Goal: Transaction & Acquisition: Purchase product/service

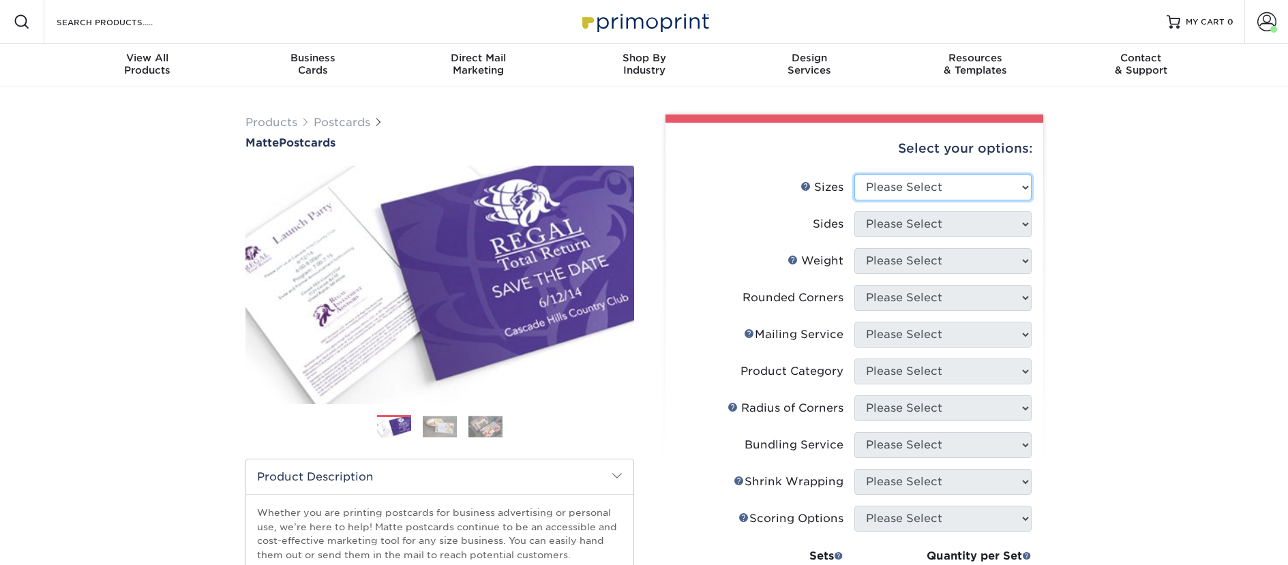
click at [924, 188] on select "Please Select 1.5" x 7" 2" x 4" 2" x 6" 2" x 7" 2" x 8" 2.12" x 5.5" 2.125" x 5…" at bounding box center [942, 188] width 177 height 26
select select "2.00x6.00"
click at [854, 175] on select "Please Select 1.5" x 7" 2" x 4" 2" x 6" 2" x 7" 2" x 8" 2.12" x 5.5" 2.125" x 5…" at bounding box center [942, 188] width 177 height 26
click at [895, 228] on select "Please Select Print Both Sides Print Front Only" at bounding box center [942, 224] width 177 height 26
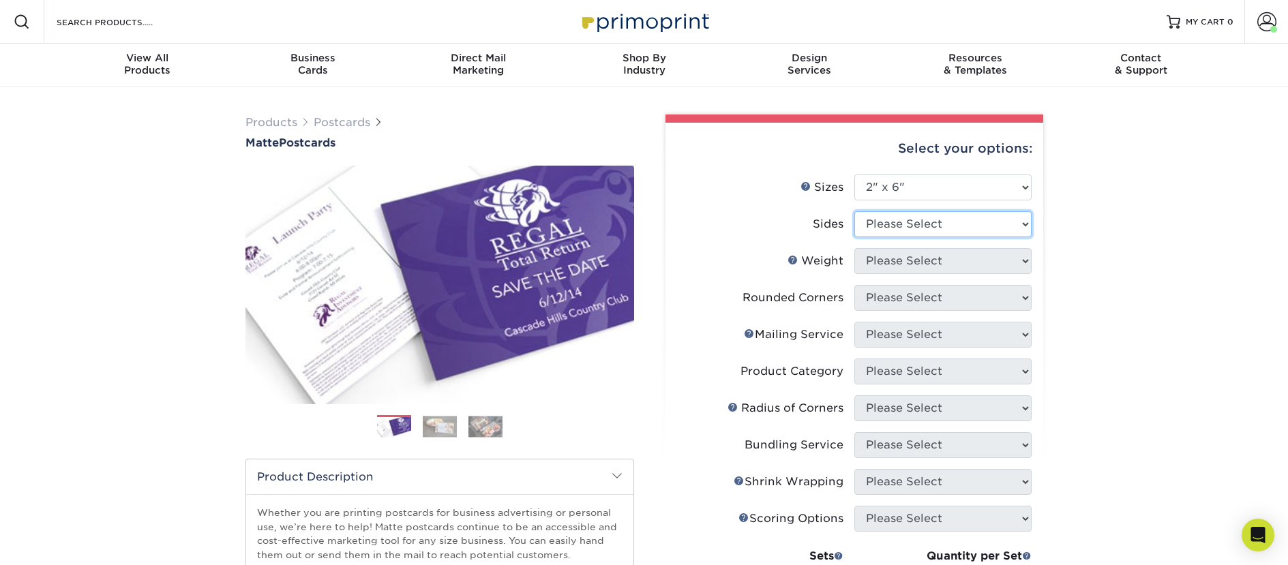
select select "13abbda7-1d64-4f25-8bb2-c179b224825d"
click at [854, 211] on select "Please Select Print Both Sides Print Front Only" at bounding box center [942, 224] width 177 height 26
click at [895, 257] on select "Please Select 14PT 16PT" at bounding box center [942, 261] width 177 height 26
select select "14PT"
click at [854, 248] on select "Please Select 14PT 16PT" at bounding box center [942, 261] width 177 height 26
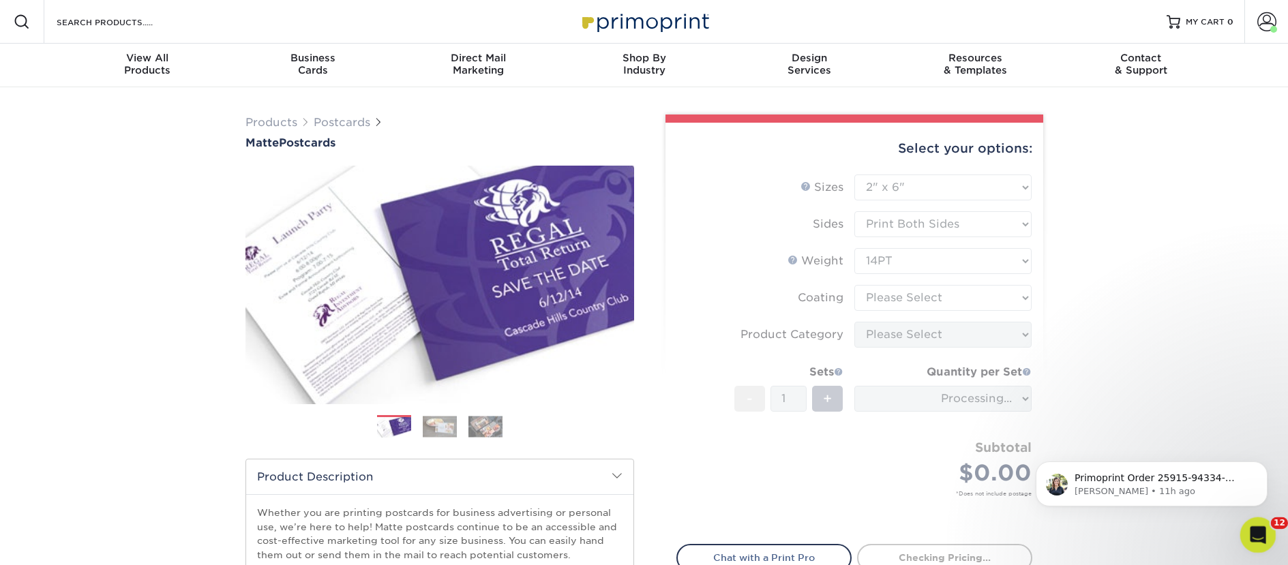
click at [1253, 528] on icon "Open Intercom Messenger" at bounding box center [1256, 533] width 23 height 23
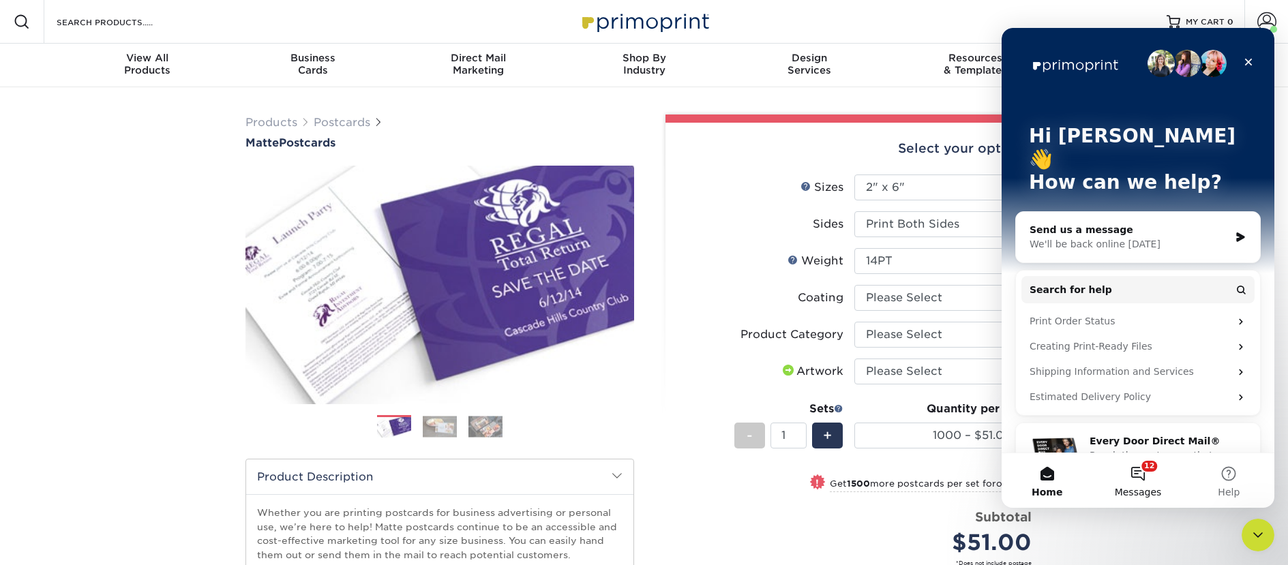
click at [1139, 473] on button "12 Messages" at bounding box center [1137, 480] width 91 height 55
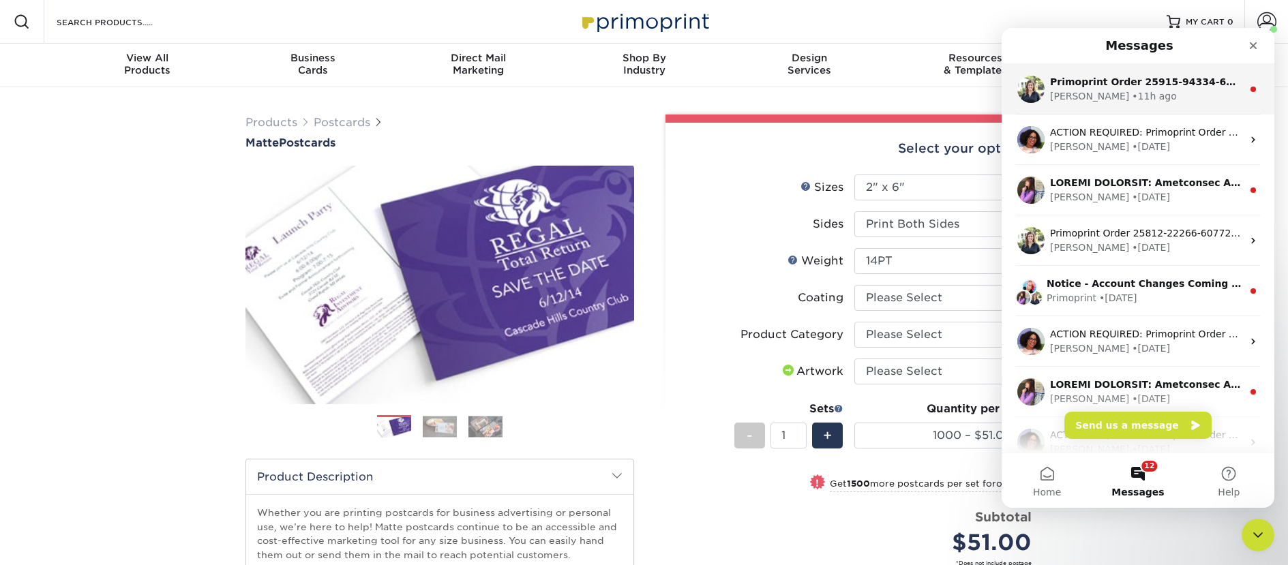
click at [1132, 91] on div "• 11h ago" at bounding box center [1154, 96] width 44 height 14
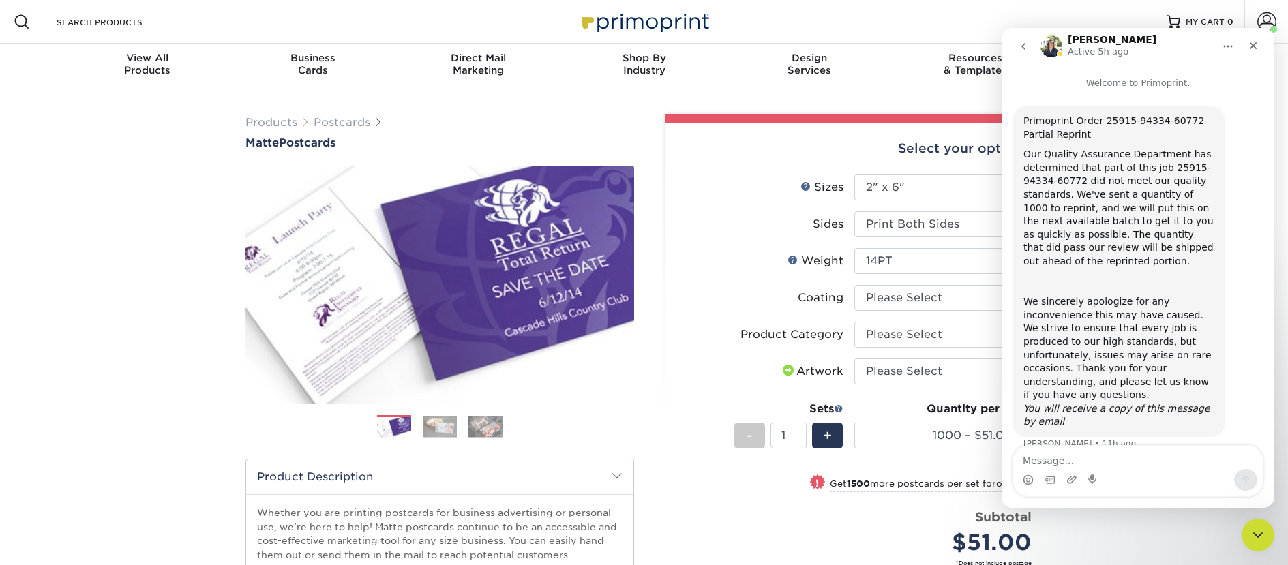
scroll to position [6, 0]
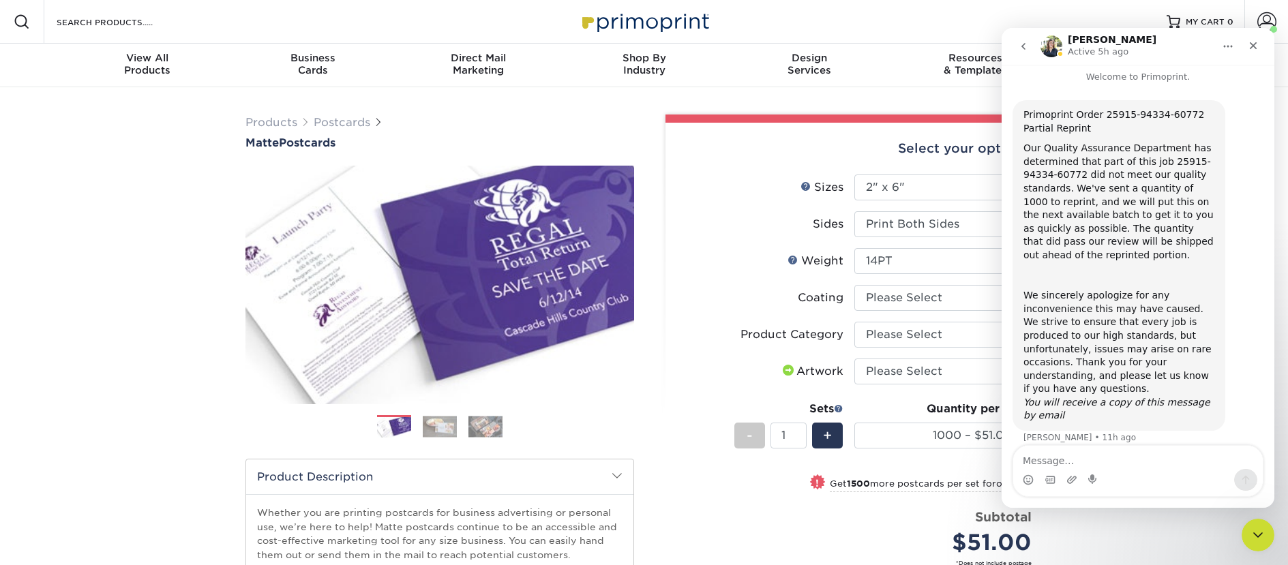
click at [1015, 38] on button "go back" at bounding box center [1023, 46] width 26 height 26
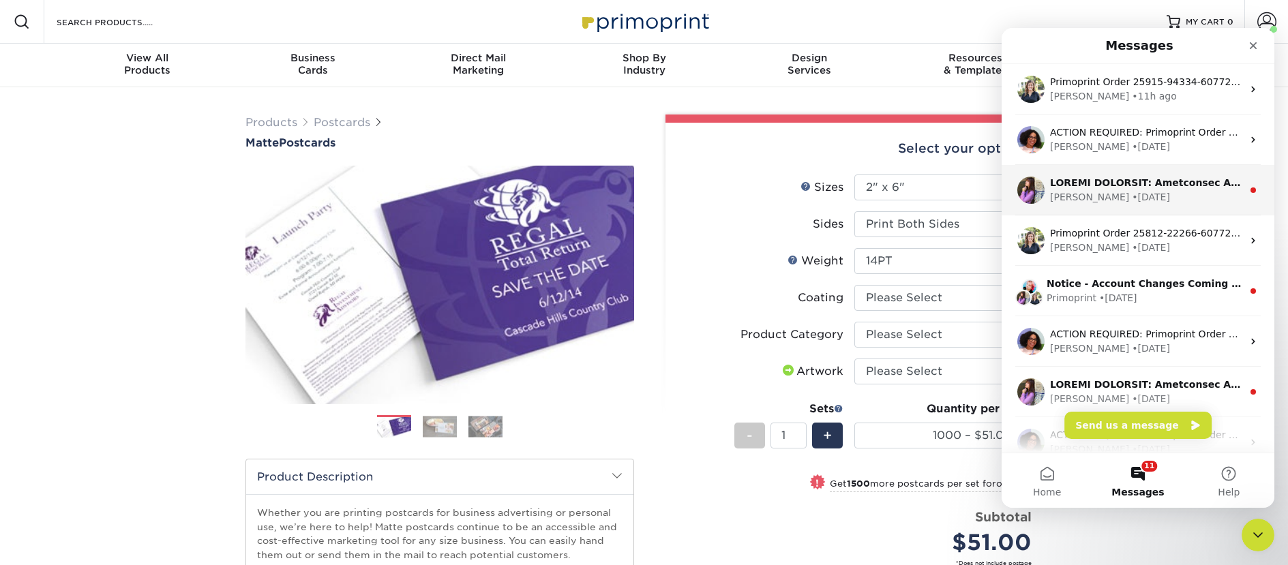
click at [1128, 189] on div "Intercom messenger" at bounding box center [1146, 183] width 192 height 14
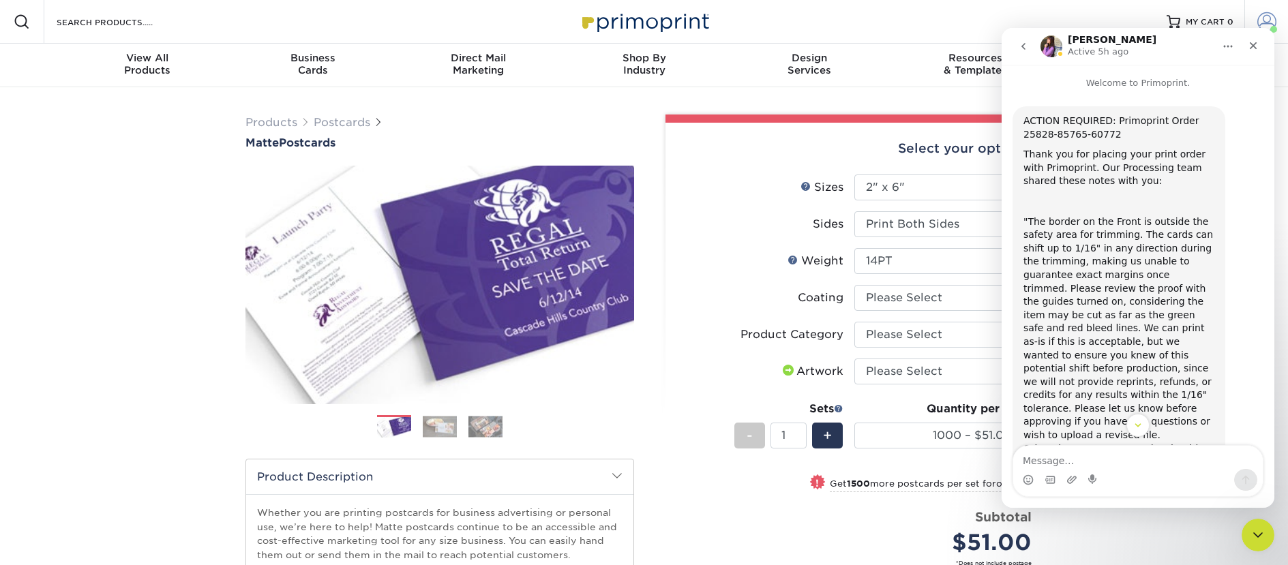
click at [1263, 21] on span at bounding box center [1266, 21] width 19 height 19
click at [1266, 14] on span at bounding box center [1266, 21] width 19 height 19
click at [1214, 18] on span "MY CART" at bounding box center [1205, 22] width 39 height 12
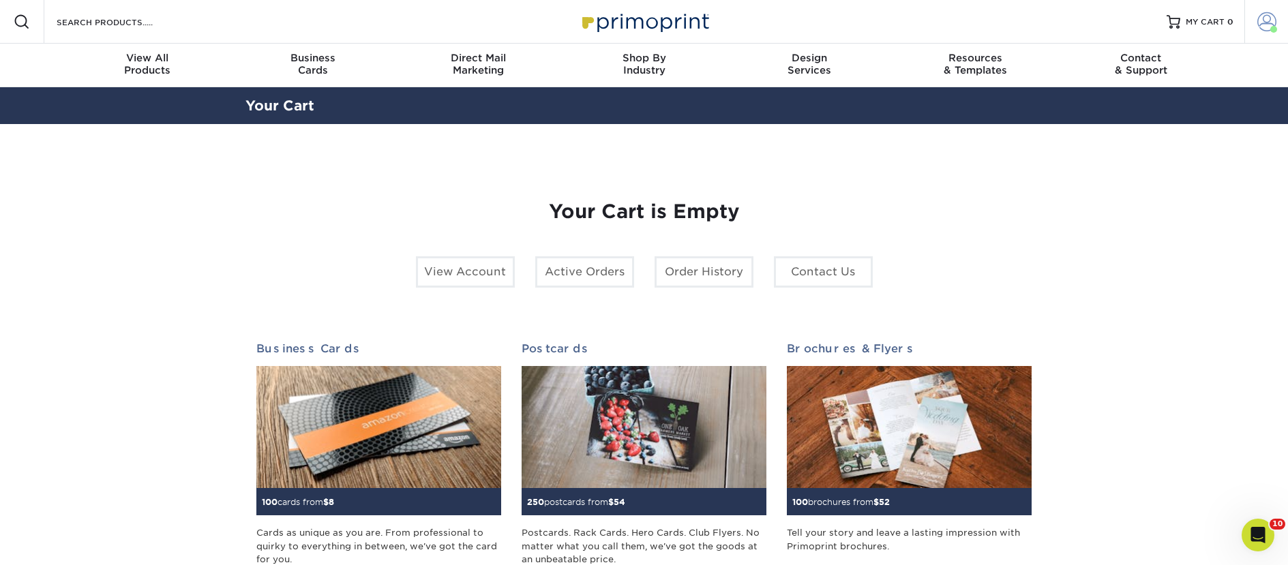
click at [1263, 23] on span at bounding box center [1266, 21] width 19 height 19
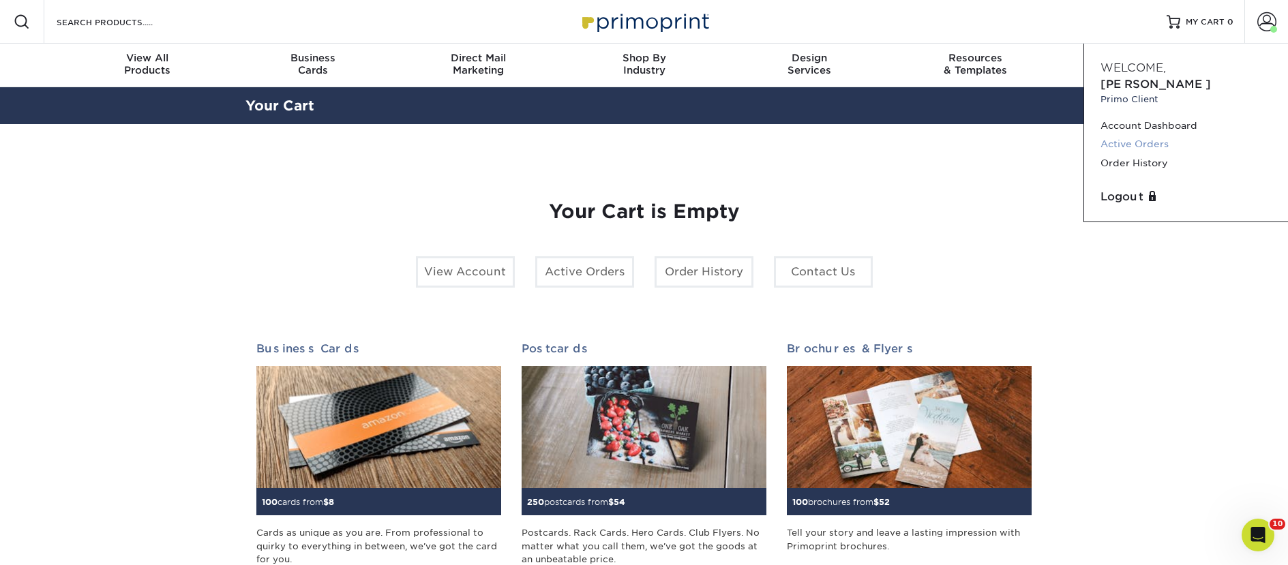
click at [1149, 135] on link "Active Orders" at bounding box center [1185, 144] width 171 height 18
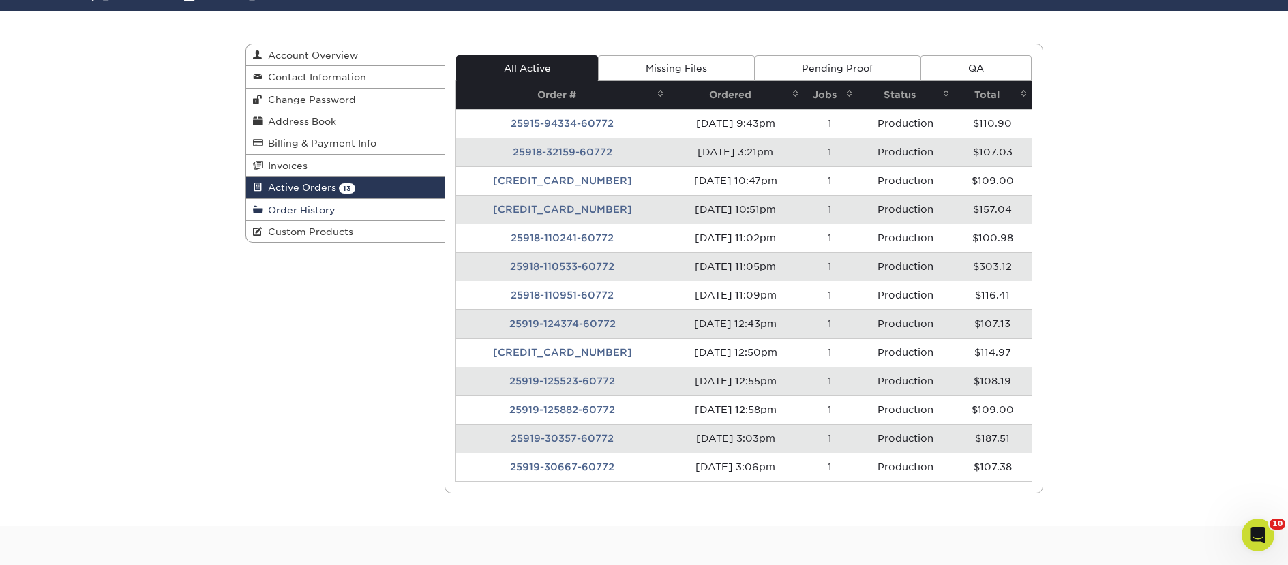
click at [329, 213] on span "Order History" at bounding box center [299, 210] width 73 height 11
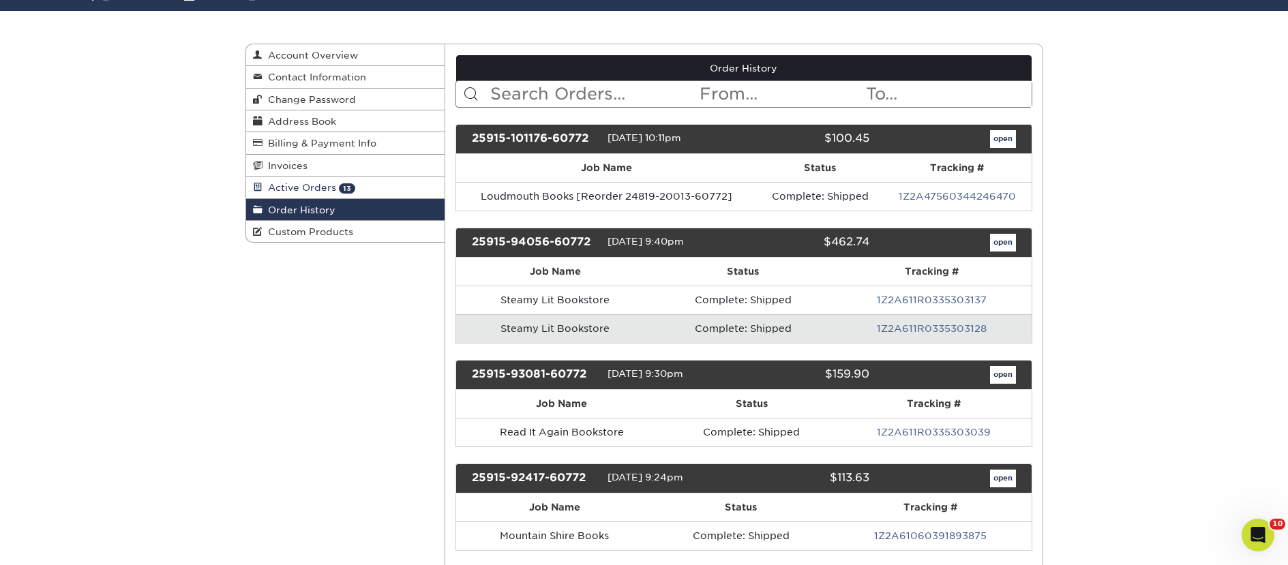
click at [404, 189] on link "Active Orders 13" at bounding box center [345, 188] width 199 height 22
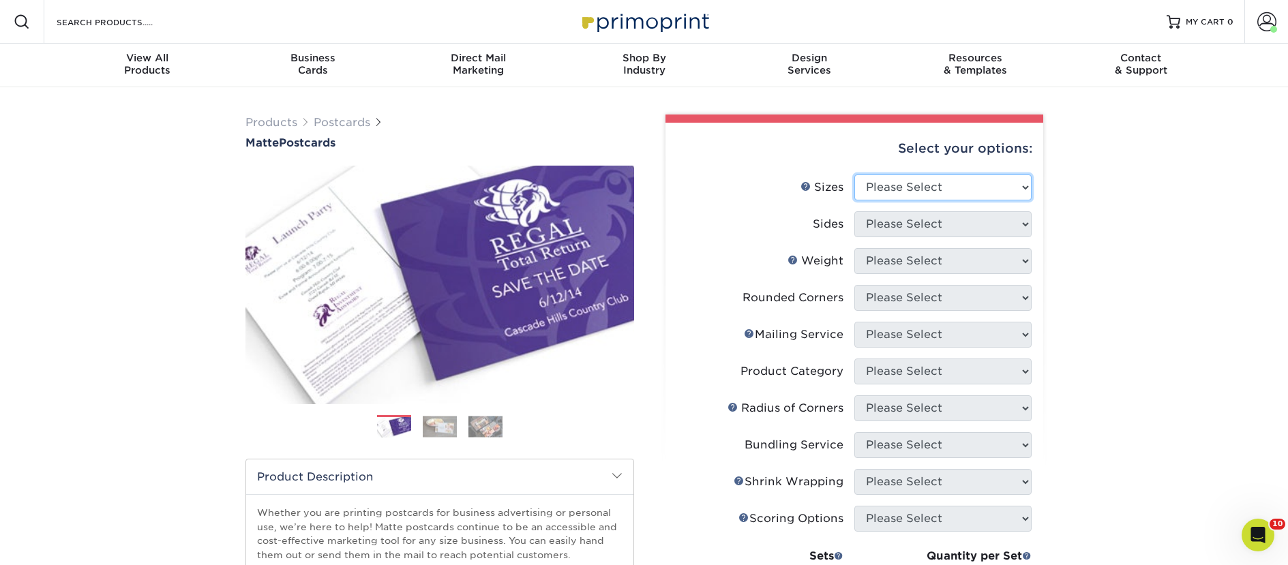
click at [912, 184] on select "Please Select 1.5" x 7" 2" x 4" 2" x 6" 2" x 7" 2" x 8" 2.12" x 5.5" 2.125" x 5…" at bounding box center [942, 188] width 177 height 26
select select "2.00x6.00"
click at [854, 175] on select "Please Select 1.5" x 7" 2" x 4" 2" x 6" 2" x 7" 2" x 8" 2.12" x 5.5" 2.125" x 5…" at bounding box center [942, 188] width 177 height 26
click at [896, 230] on select "Please Select Print Both Sides Print Front Only" at bounding box center [942, 224] width 177 height 26
select select "13abbda7-1d64-4f25-8bb2-c179b224825d"
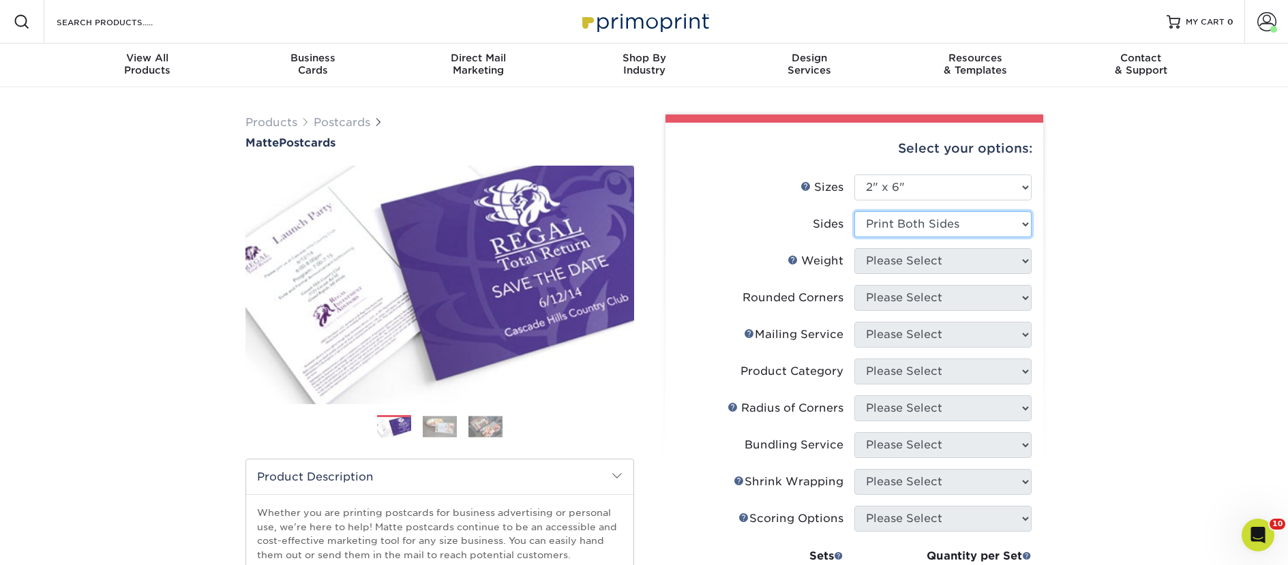
click at [854, 211] on select "Please Select Print Both Sides Print Front Only" at bounding box center [942, 224] width 177 height 26
click at [898, 267] on select "Please Select 14PT 16PT" at bounding box center [942, 261] width 177 height 26
select select "14PT"
click at [854, 248] on select "Please Select 14PT 16PT" at bounding box center [942, 261] width 177 height 26
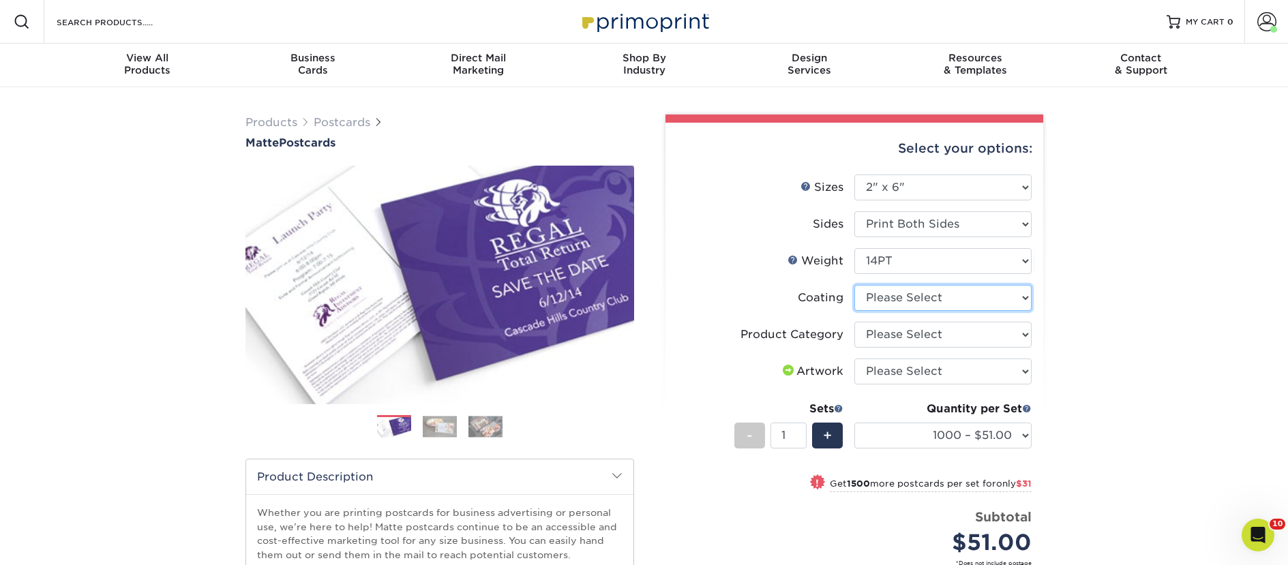
click at [882, 299] on select at bounding box center [942, 298] width 177 height 26
select select "121bb7b5-3b4d-429f-bd8d-bbf80e953313"
click at [854, 285] on select at bounding box center [942, 298] width 177 height 26
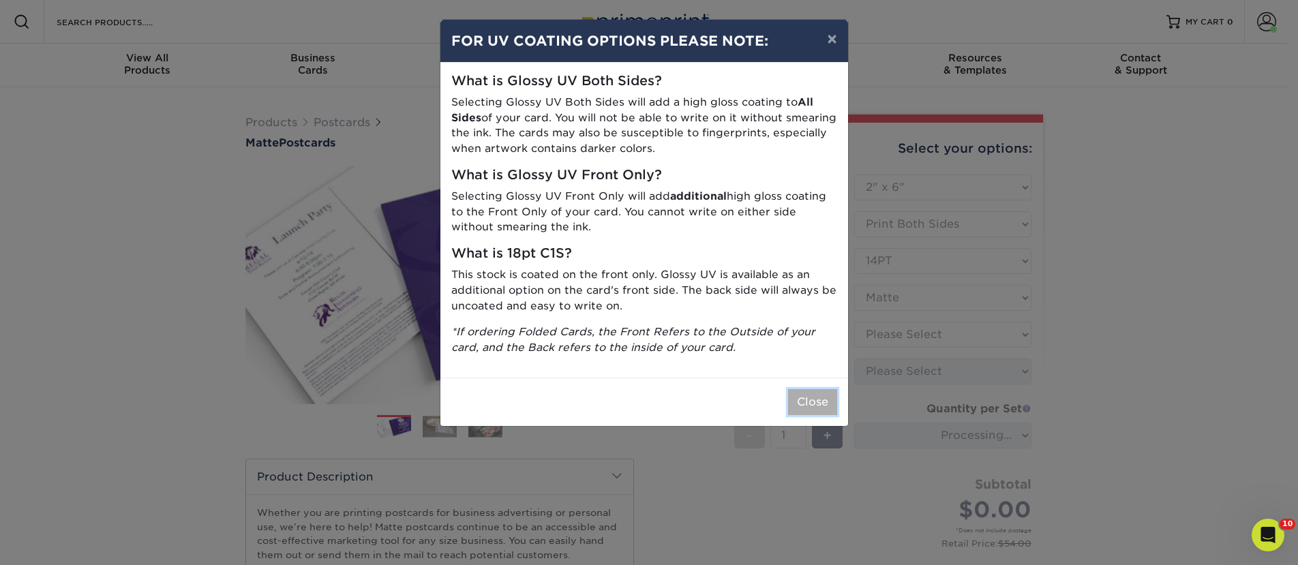
click at [810, 391] on button "Close" at bounding box center [812, 402] width 49 height 26
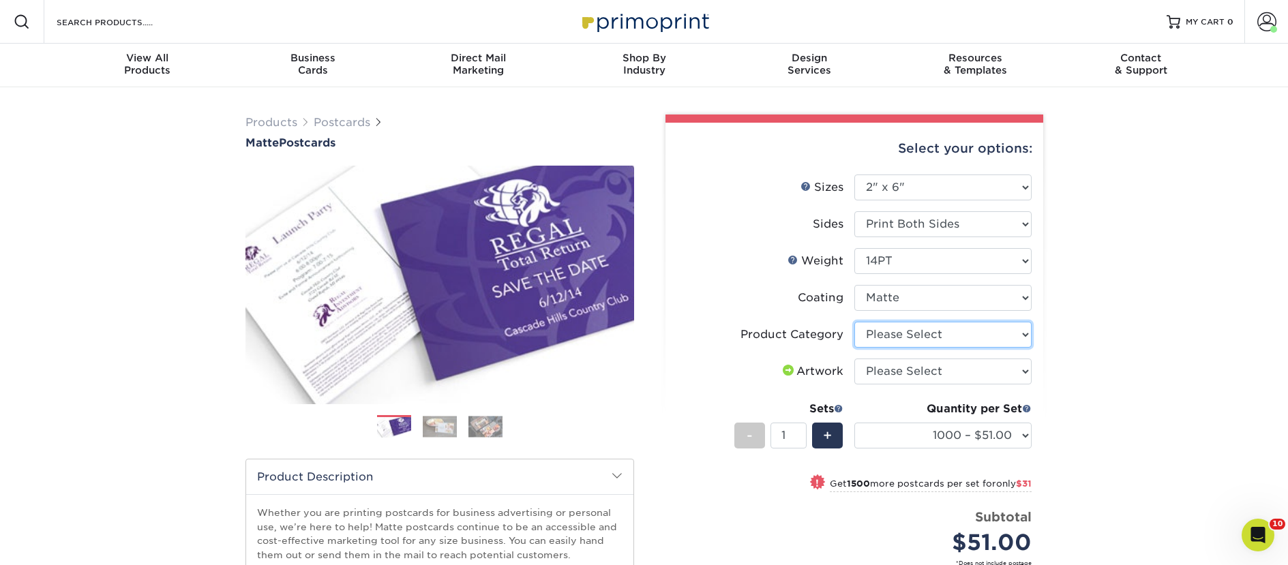
click at [895, 333] on select "Please Select Postcards" at bounding box center [942, 335] width 177 height 26
select select "9b7272e0-d6c8-4c3c-8e97-d3a1bcdab858"
click at [854, 322] on select "Please Select Postcards" at bounding box center [942, 335] width 177 height 26
click at [899, 375] on select "Please Select I will upload files I need a design - $150" at bounding box center [942, 372] width 177 height 26
select select "upload"
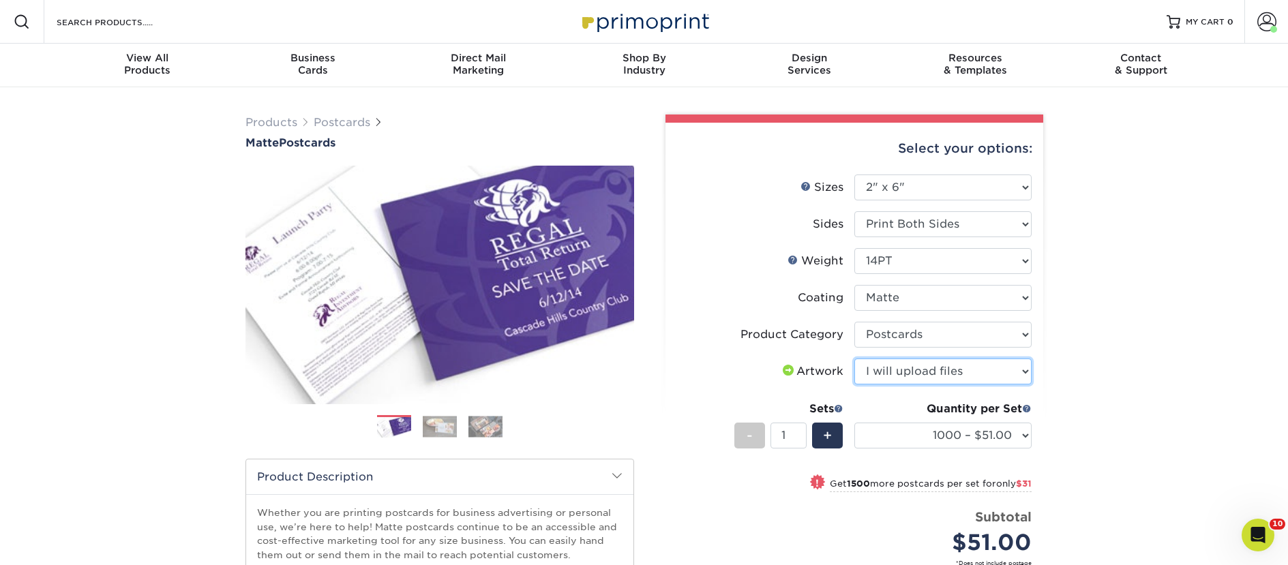
click at [854, 359] on select "Please Select I will upload files I need a design - $150" at bounding box center [942, 372] width 177 height 26
click at [911, 431] on select "1000 – $51.00 2500 – $82.00 5000 – $123.00 10000 – $234.00 15000 – $344.00 2000…" at bounding box center [942, 436] width 177 height 26
click at [931, 432] on select "1000 – $51.00 2500 – $82.00 5000 – $123.00 10000 – $234.00 15000 – $344.00 2000…" at bounding box center [942, 436] width 177 height 26
select select "5000 – $123.00"
click at [854, 423] on select "1000 – $51.00 2500 – $82.00 5000 – $123.00 10000 – $234.00 15000 – $344.00 2000…" at bounding box center [942, 436] width 177 height 26
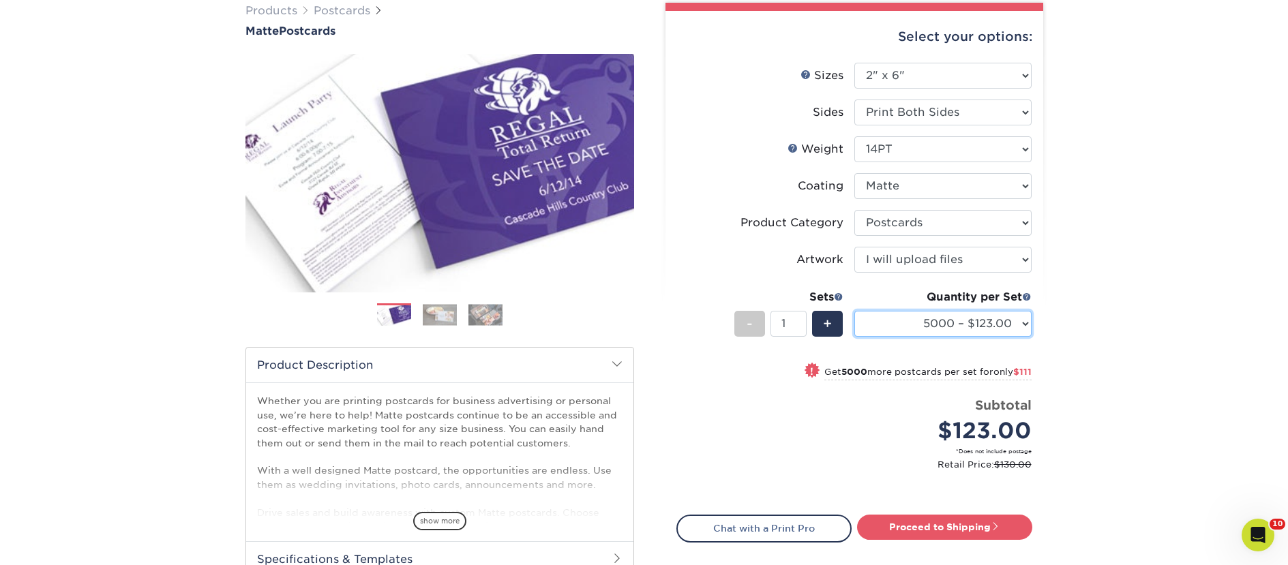
scroll to position [120, 0]
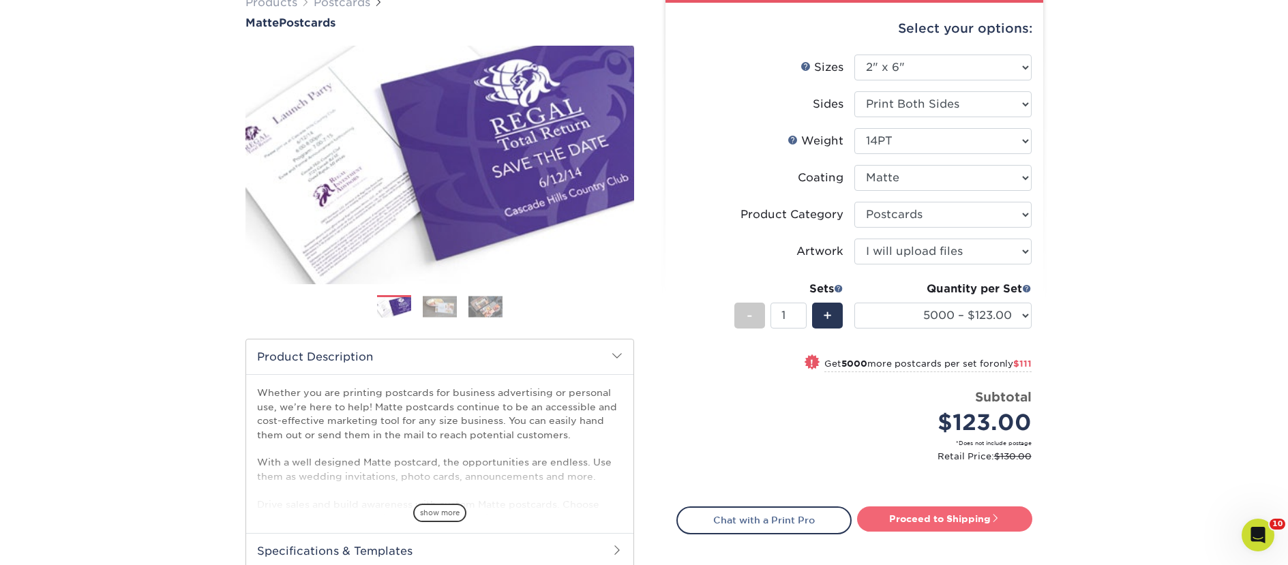
click at [944, 517] on link "Proceed to Shipping" at bounding box center [944, 519] width 175 height 25
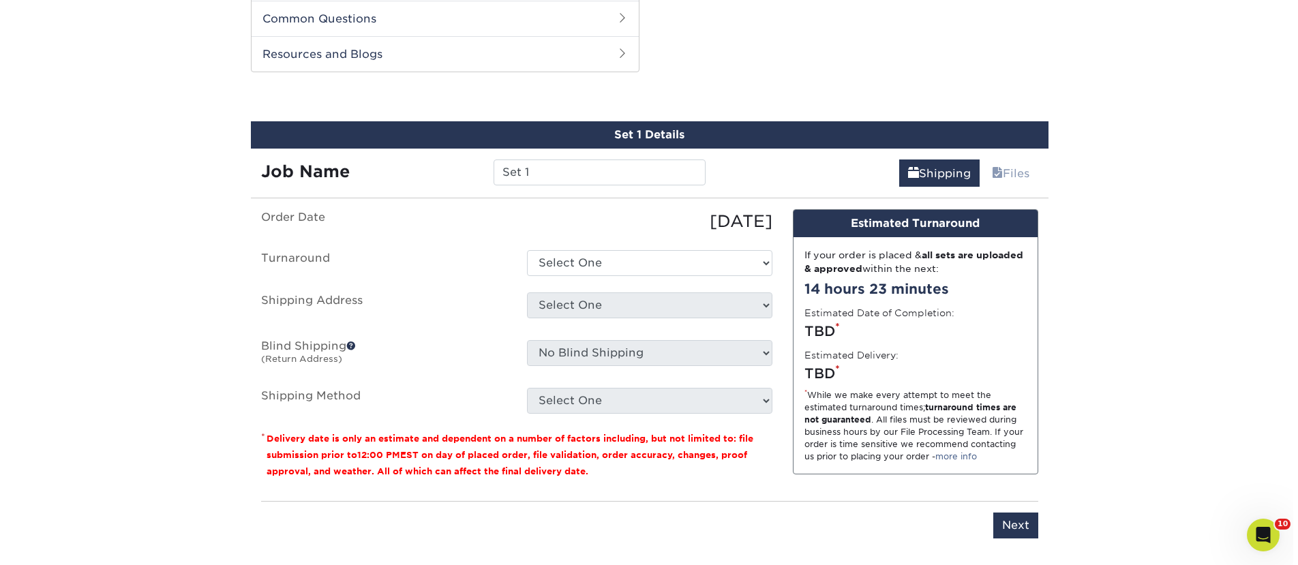
scroll to position [694, 0]
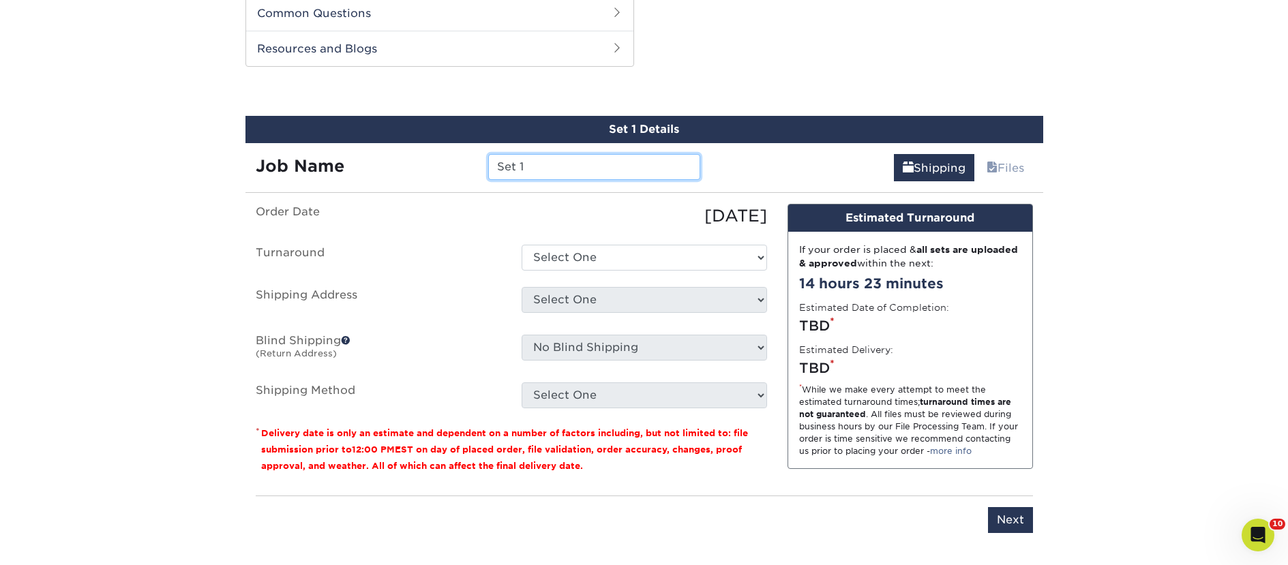
click at [492, 165] on input "Set 1" at bounding box center [594, 167] width 212 height 26
paste input "Book Moon"
type input "Book Moon"
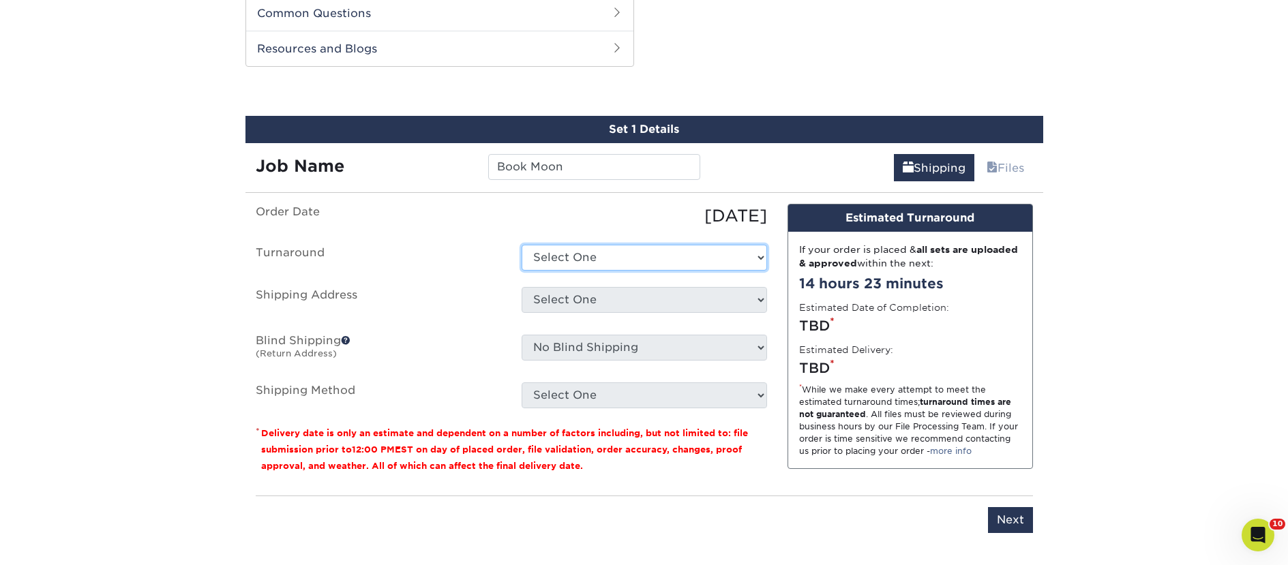
click at [554, 253] on select "Select One 2-4 Business Days 2 Day Next Business Day" at bounding box center [644, 258] width 245 height 26
select select "a9cd5a85-4071-4433-97be-2a724b9524af"
click at [522, 245] on select "Select One 2-4 Business Days 2 Day Next Business Day" at bounding box center [644, 258] width 245 height 26
click at [563, 300] on select "Select One 2nd Floor Convention Center A Better Today Books & Boutique A Good B…" at bounding box center [644, 300] width 245 height 26
select select "newaddress"
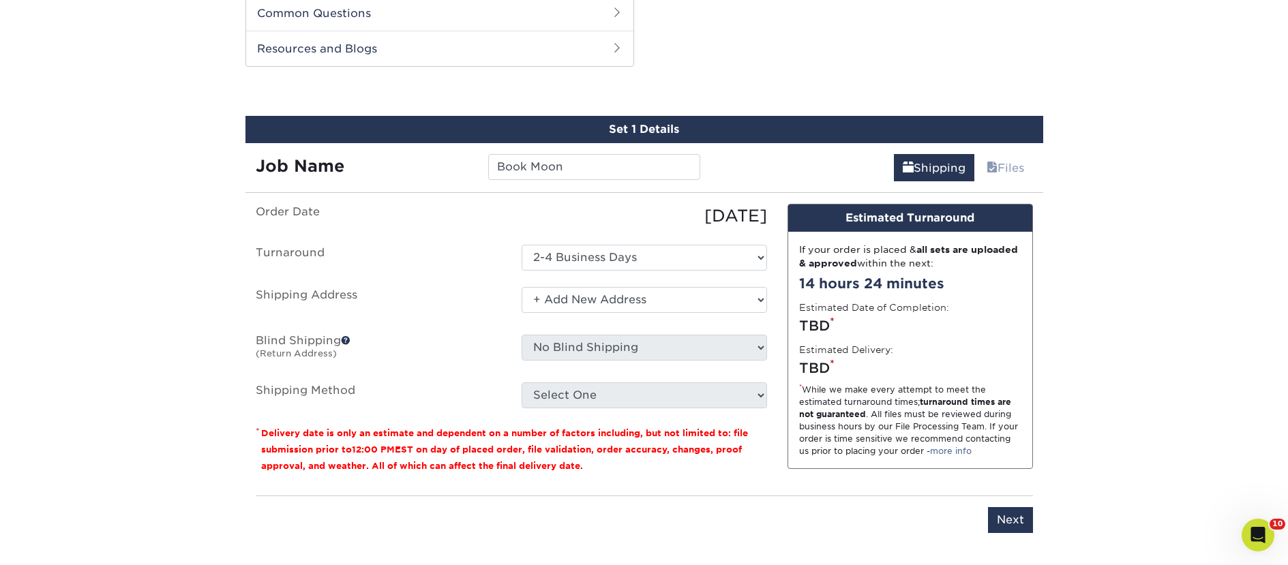
click at [522, 287] on select "Select One 2nd Floor Convention Center A Better Today Books & Boutique A Good B…" at bounding box center [644, 300] width 245 height 26
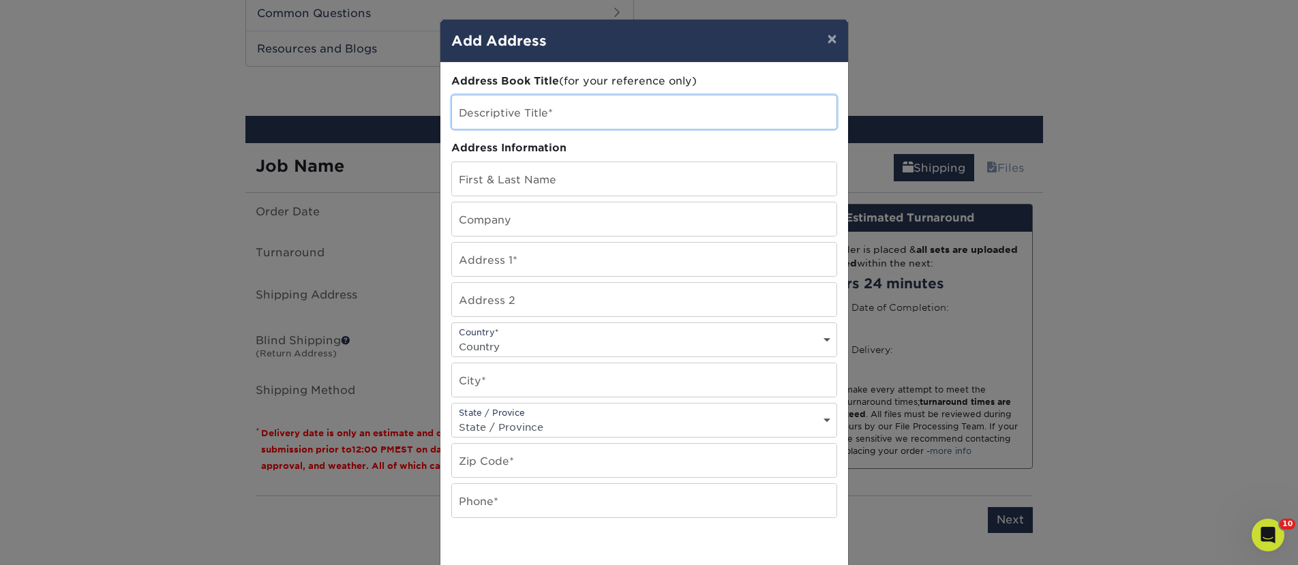
click at [499, 115] on input "text" at bounding box center [644, 111] width 385 height 33
paste input "Book Moon"
type input "Book Moon"
click at [478, 229] on input "text" at bounding box center [644, 219] width 385 height 33
paste input "Book Moon"
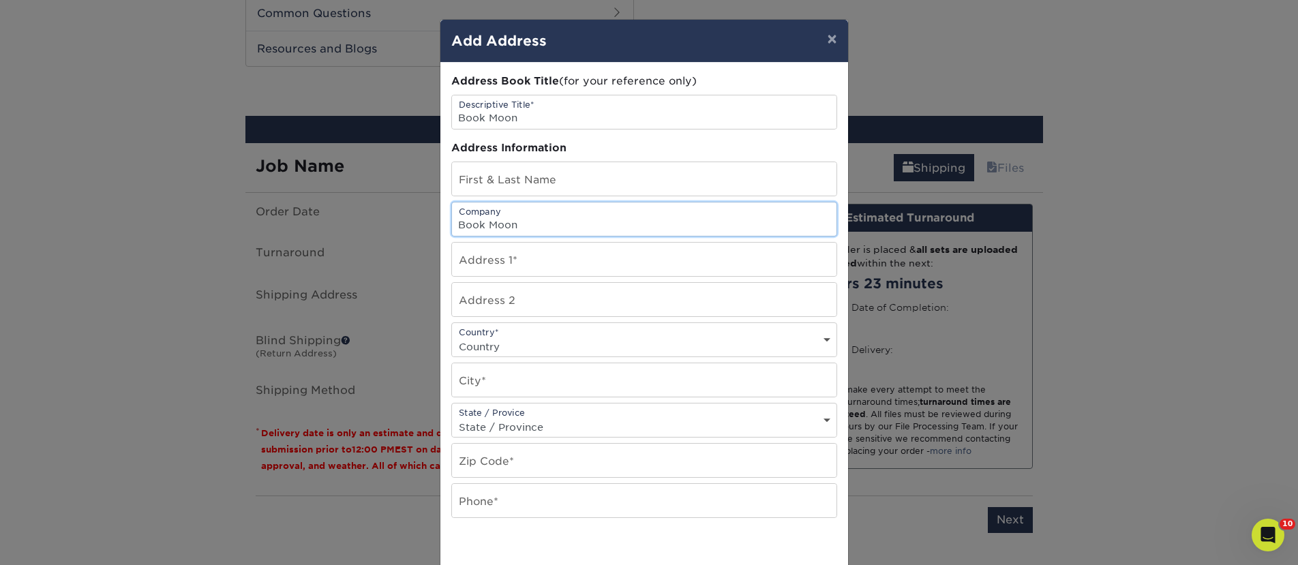
type input "Book Moon"
click at [554, 173] on input "text" at bounding box center [644, 178] width 385 height 33
paste input "Gavin Grant"
type input "Gavin Grant"
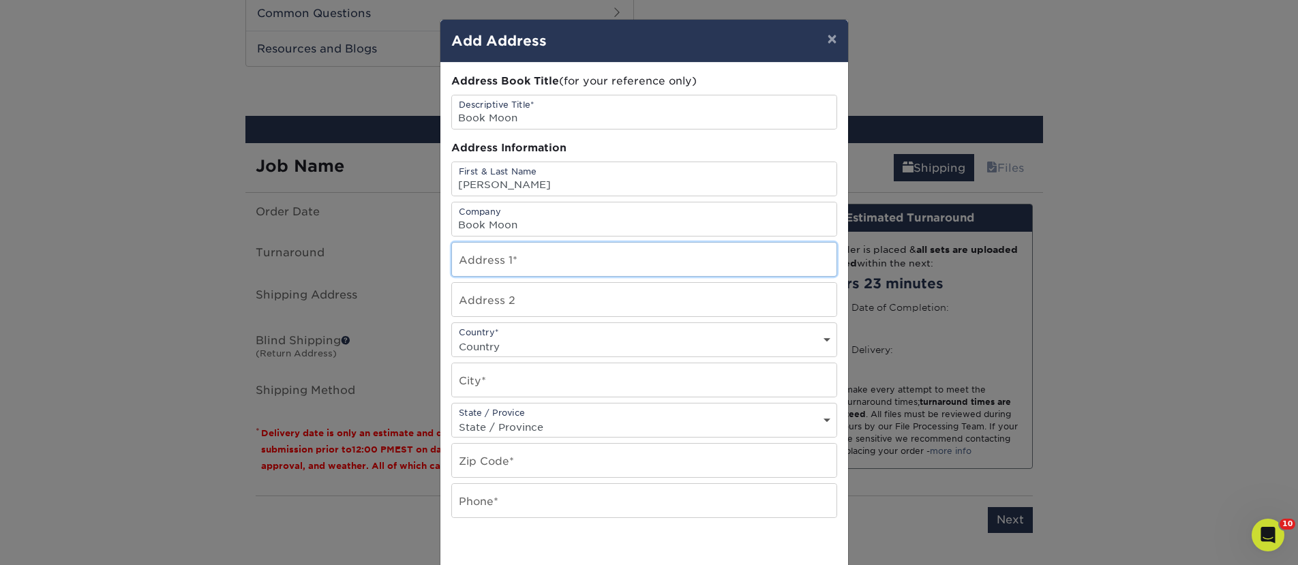
click at [492, 262] on input "text" at bounding box center [644, 259] width 385 height 33
paste input "86 Cottage St."
type input "86 Cottage St."
click at [471, 347] on select "Country United States Canada ----------------------------- Afghanistan Albania …" at bounding box center [644, 347] width 385 height 20
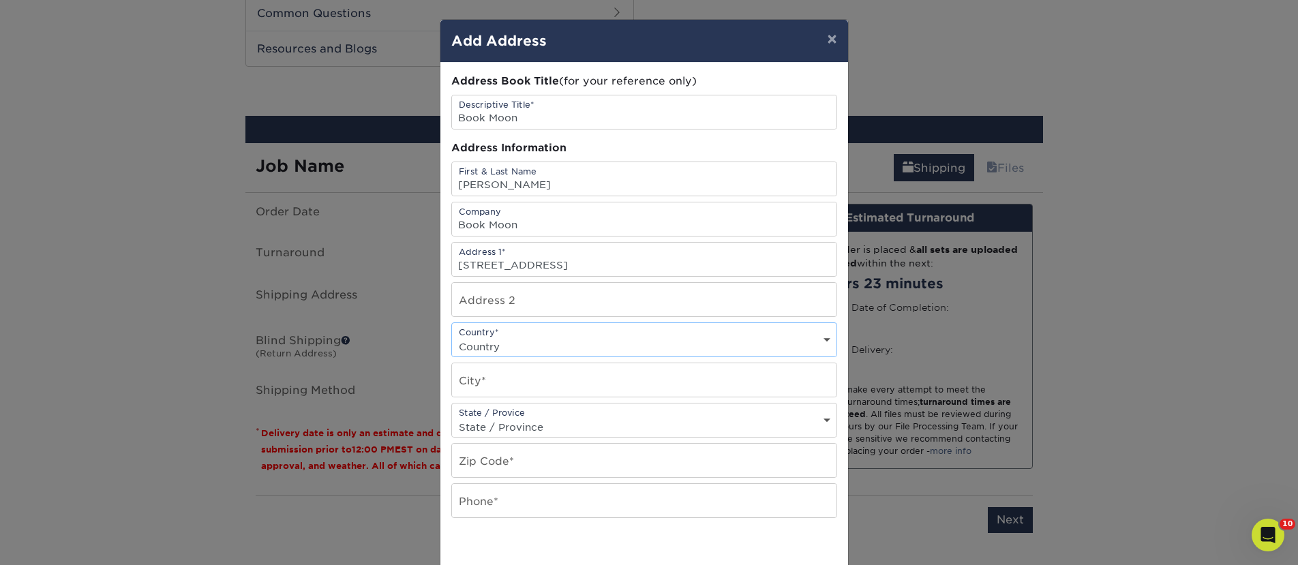
select select "US"
click at [452, 337] on select "Country United States Canada ----------------------------- Afghanistan Albania …" at bounding box center [644, 347] width 385 height 20
click at [479, 370] on input "text" at bounding box center [644, 379] width 385 height 33
paste input "Easthampton"
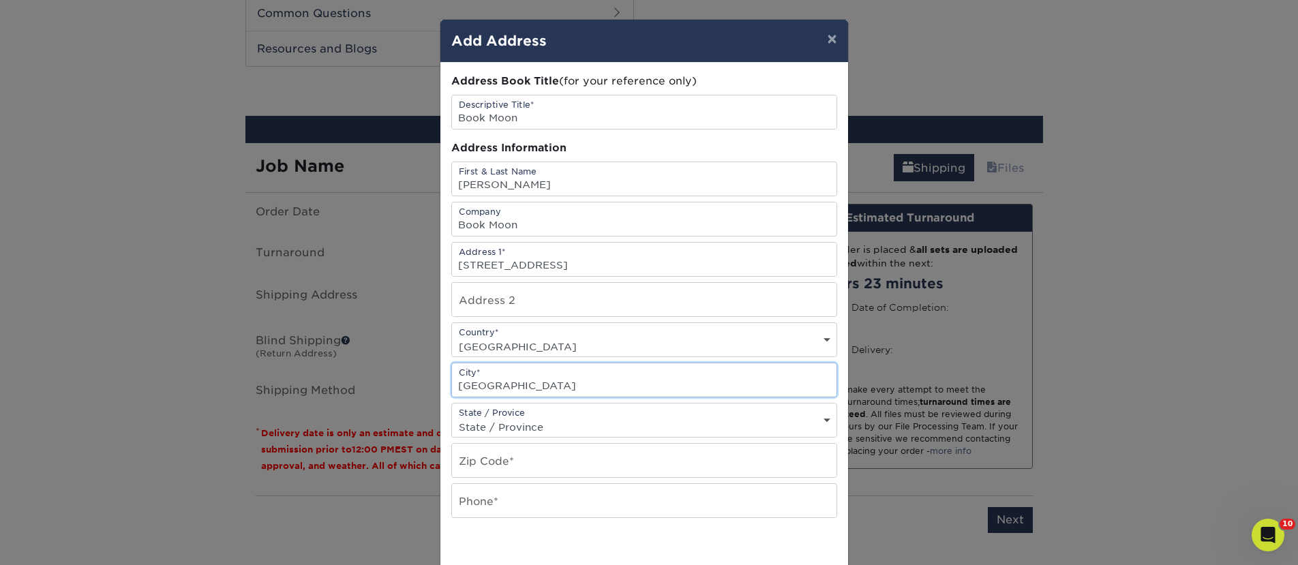
type input "Easthampton"
click at [480, 454] on input "text" at bounding box center [644, 460] width 385 height 33
paste input "01027"
type input "01027"
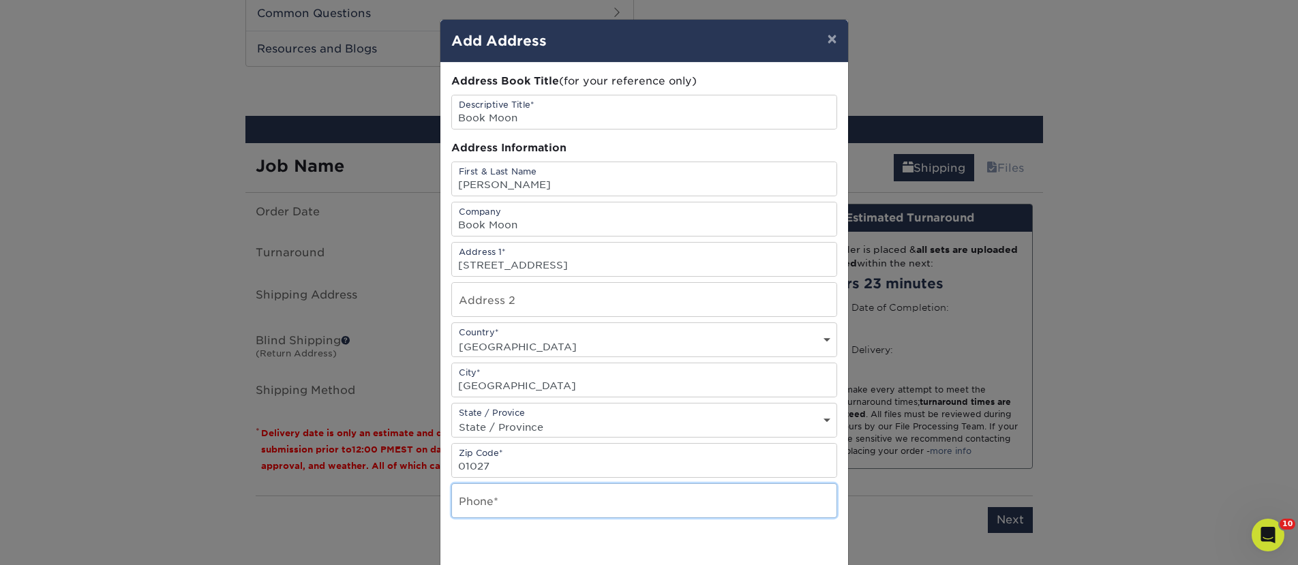
click at [475, 500] on input "text" at bounding box center [644, 500] width 385 height 33
type input "4257367064"
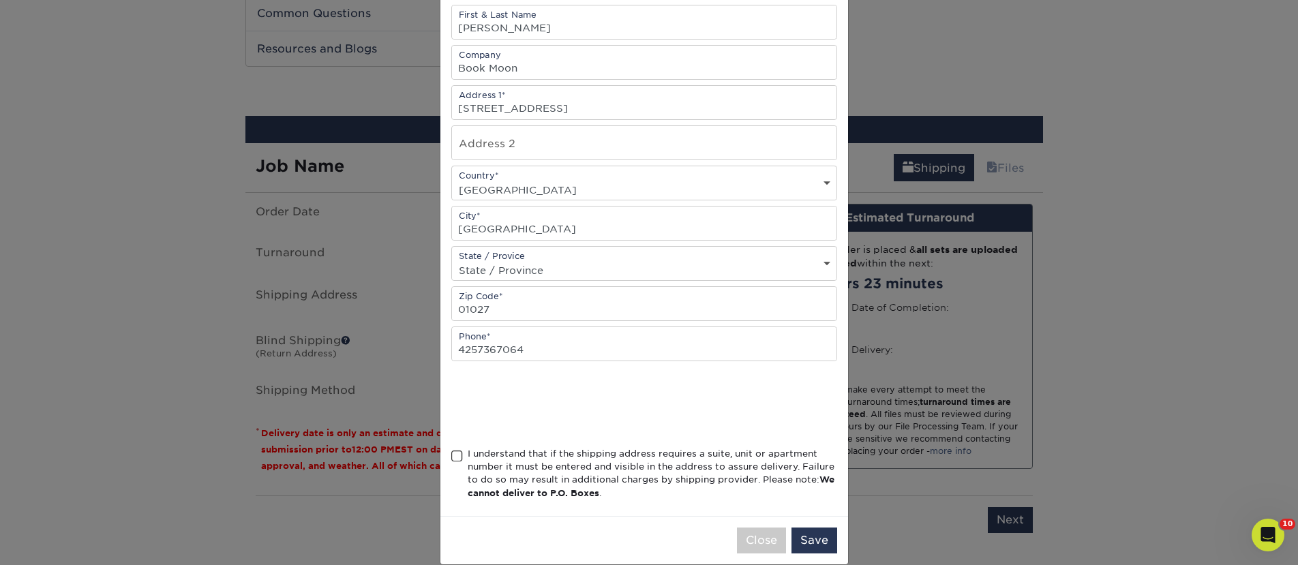
scroll to position [176, 0]
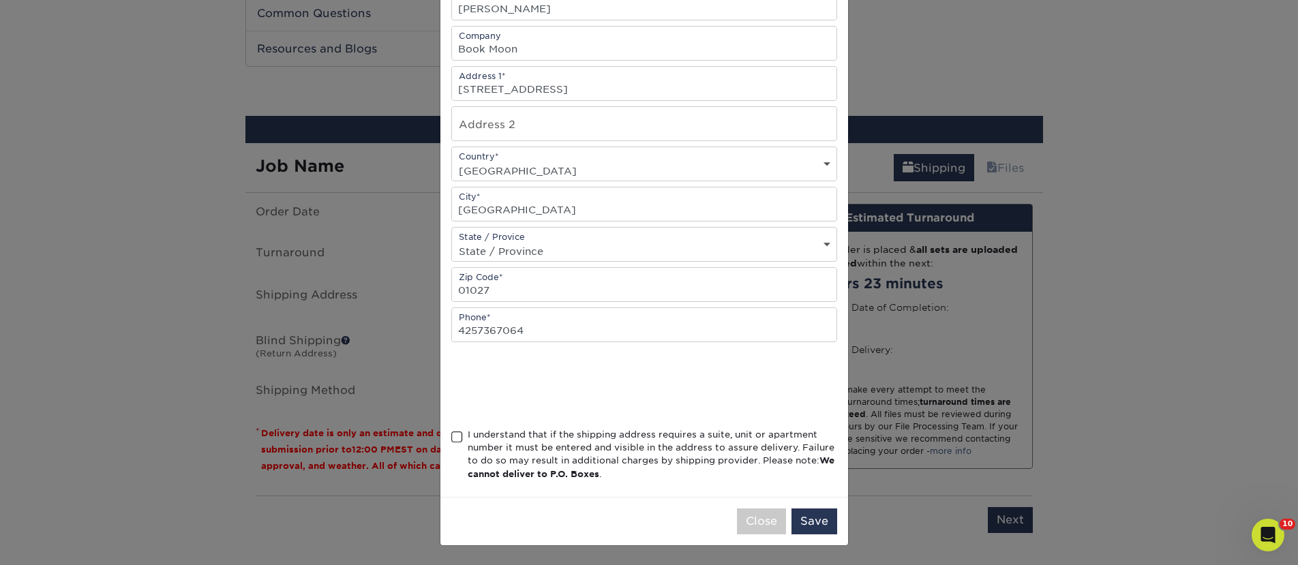
click at [530, 432] on div "I understand that if the shipping address requires a suite, unit or apartment n…" at bounding box center [653, 454] width 370 height 53
click at [0, 0] on input "I understand that if the shipping address requires a suite, unit or apartment n…" at bounding box center [0, 0] width 0 height 0
click at [796, 518] on button "Save" at bounding box center [815, 522] width 46 height 26
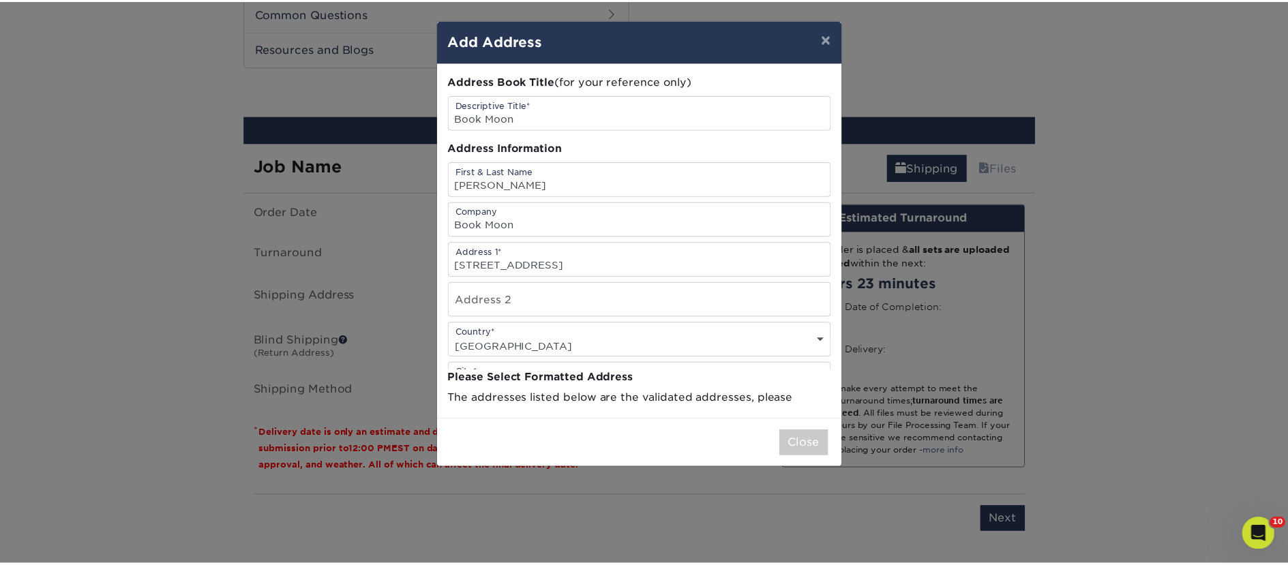
scroll to position [0, 0]
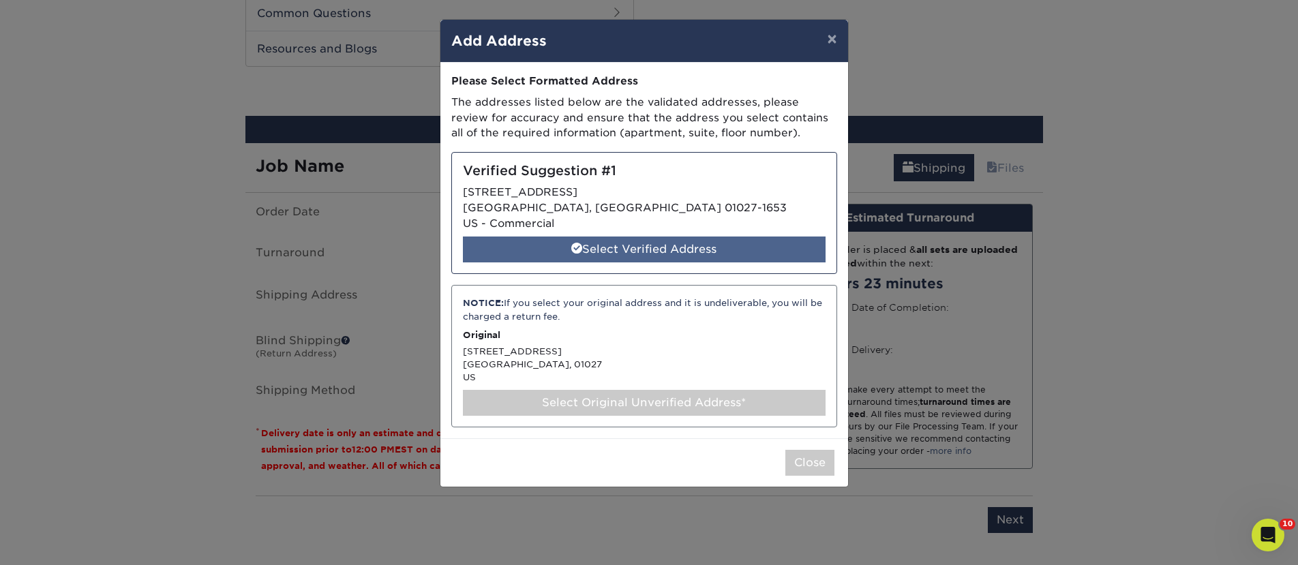
click at [651, 260] on div "Select Verified Address" at bounding box center [644, 250] width 363 height 26
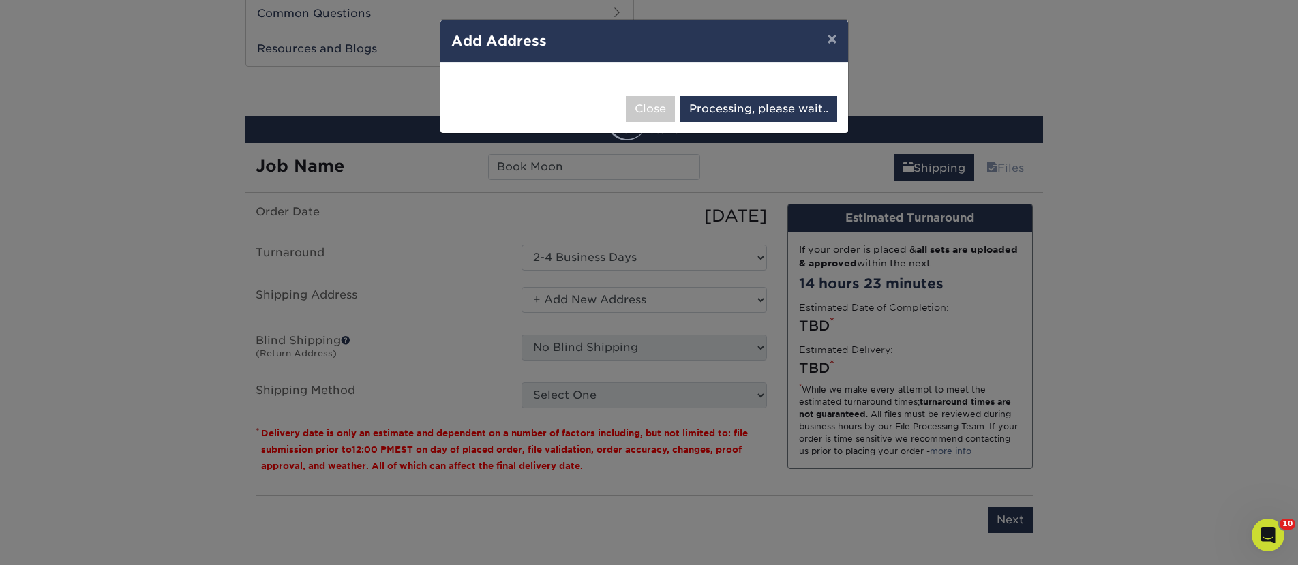
select select "286184"
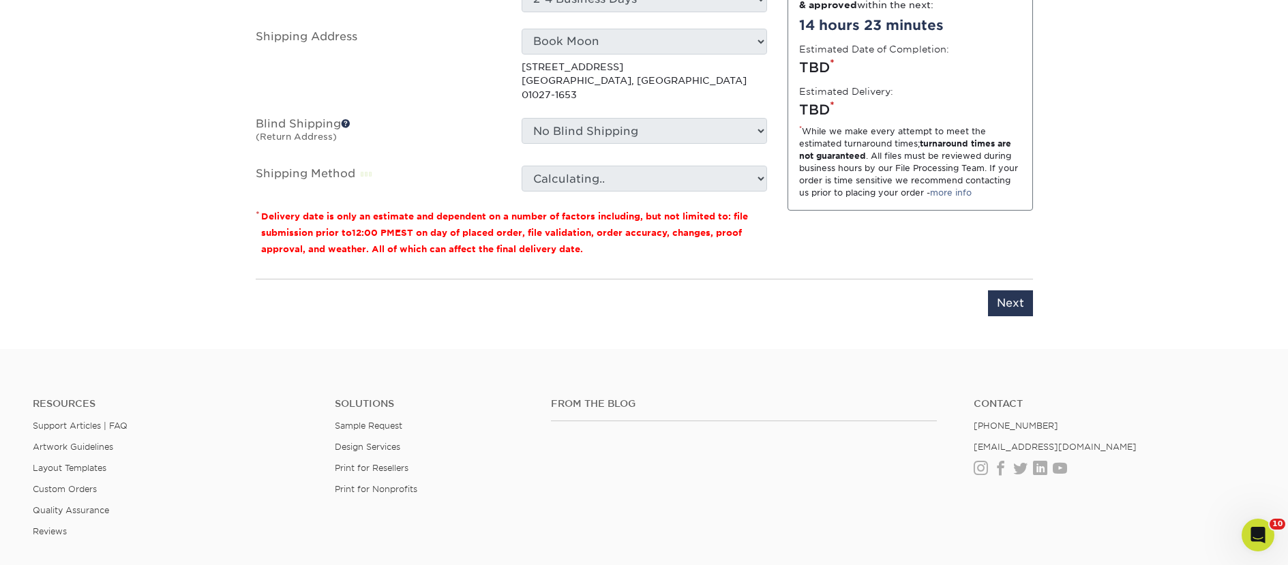
scroll to position [844, 0]
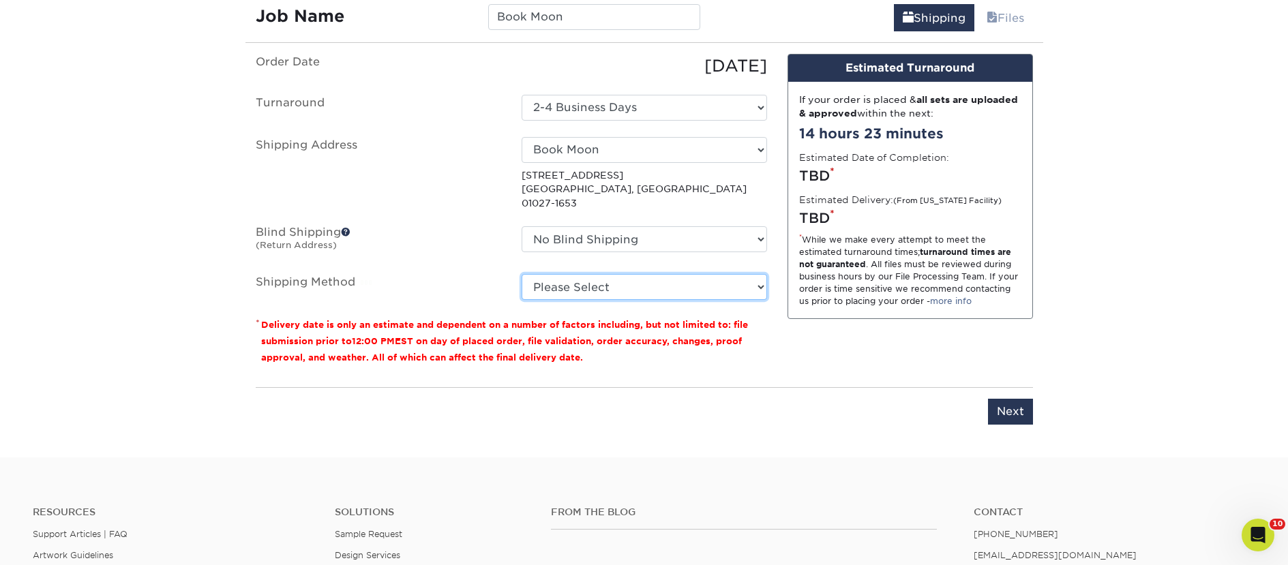
click at [670, 279] on select "Please Select Ground Shipping (+$32.96) 3 Day Shipping Service (+$40.45) 2 Day …" at bounding box center [644, 287] width 245 height 26
select select "03"
click at [522, 274] on select "Please Select Ground Shipping (+$32.96) 3 Day Shipping Service (+$40.45) 2 Day …" at bounding box center [644, 287] width 245 height 26
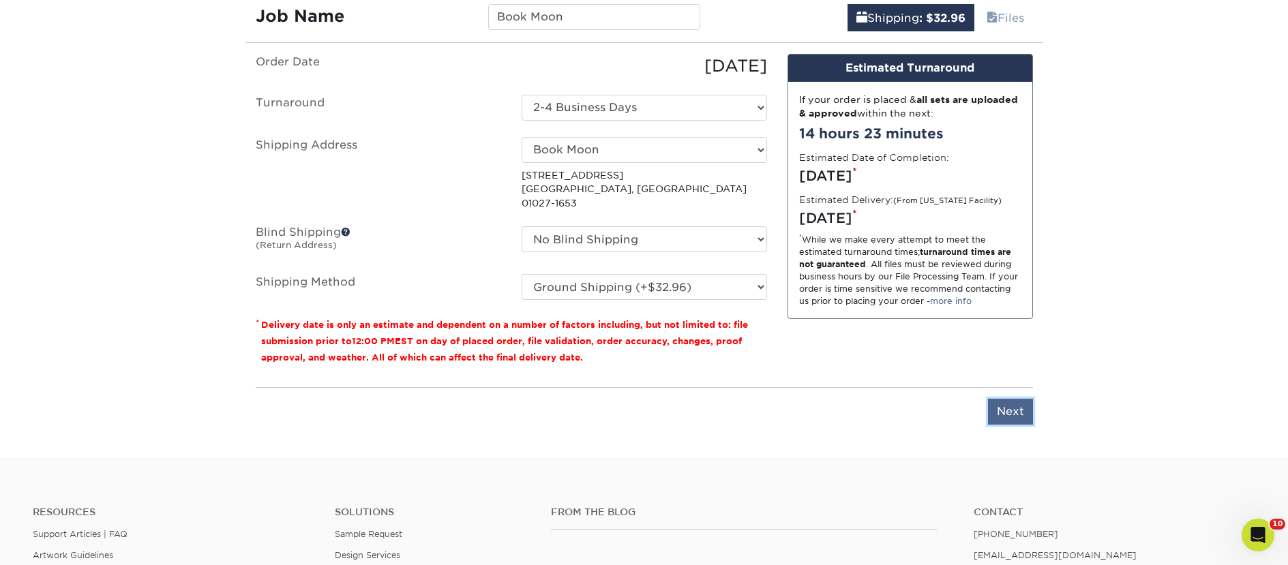
click at [1007, 403] on input "Next" at bounding box center [1010, 412] width 45 height 26
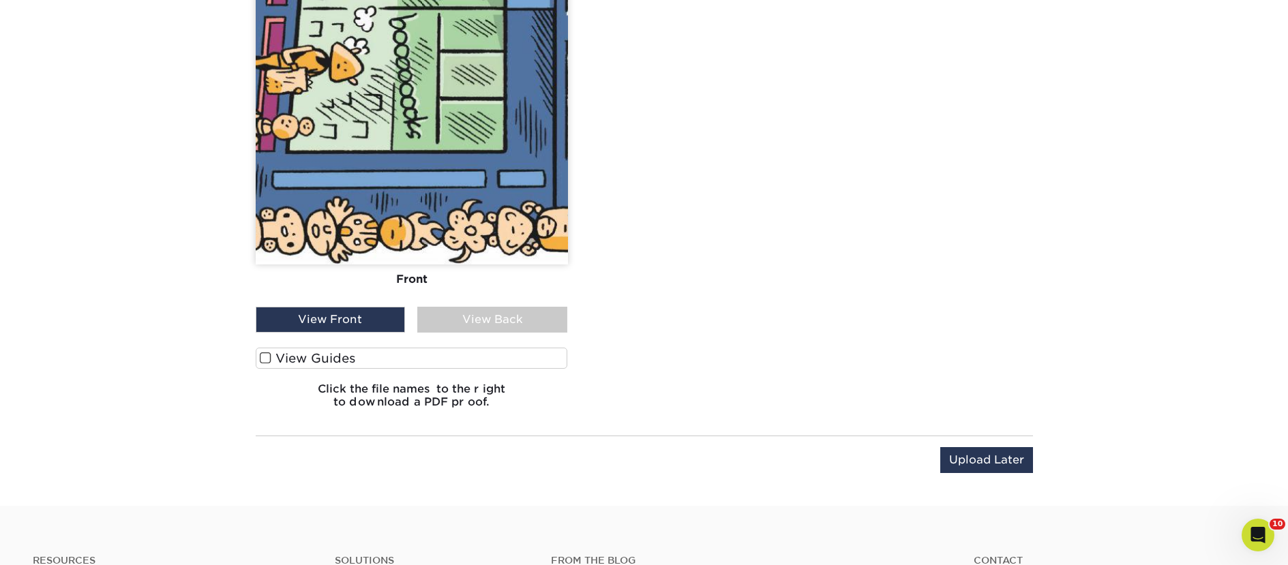
click at [362, 359] on label "View Guides" at bounding box center [412, 358] width 312 height 21
click at [0, 0] on input "View Guides" at bounding box center [0, 0] width 0 height 0
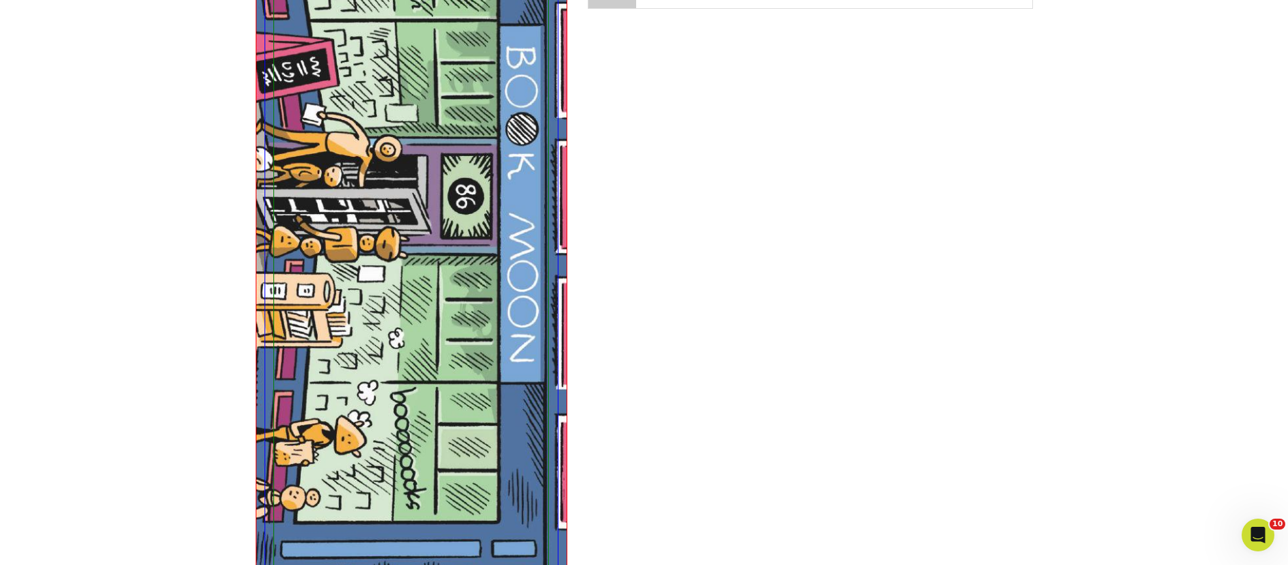
scroll to position [1602, 0]
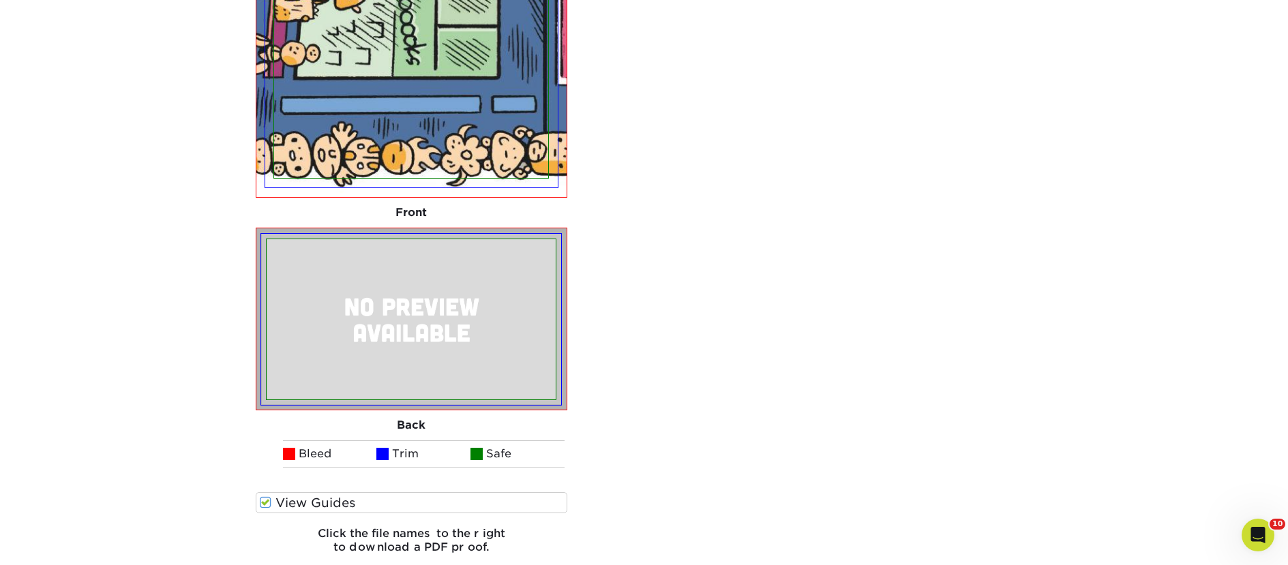
click at [403, 500] on label "View Guides" at bounding box center [412, 502] width 312 height 21
click at [0, 0] on input "View Guides" at bounding box center [0, 0] width 0 height 0
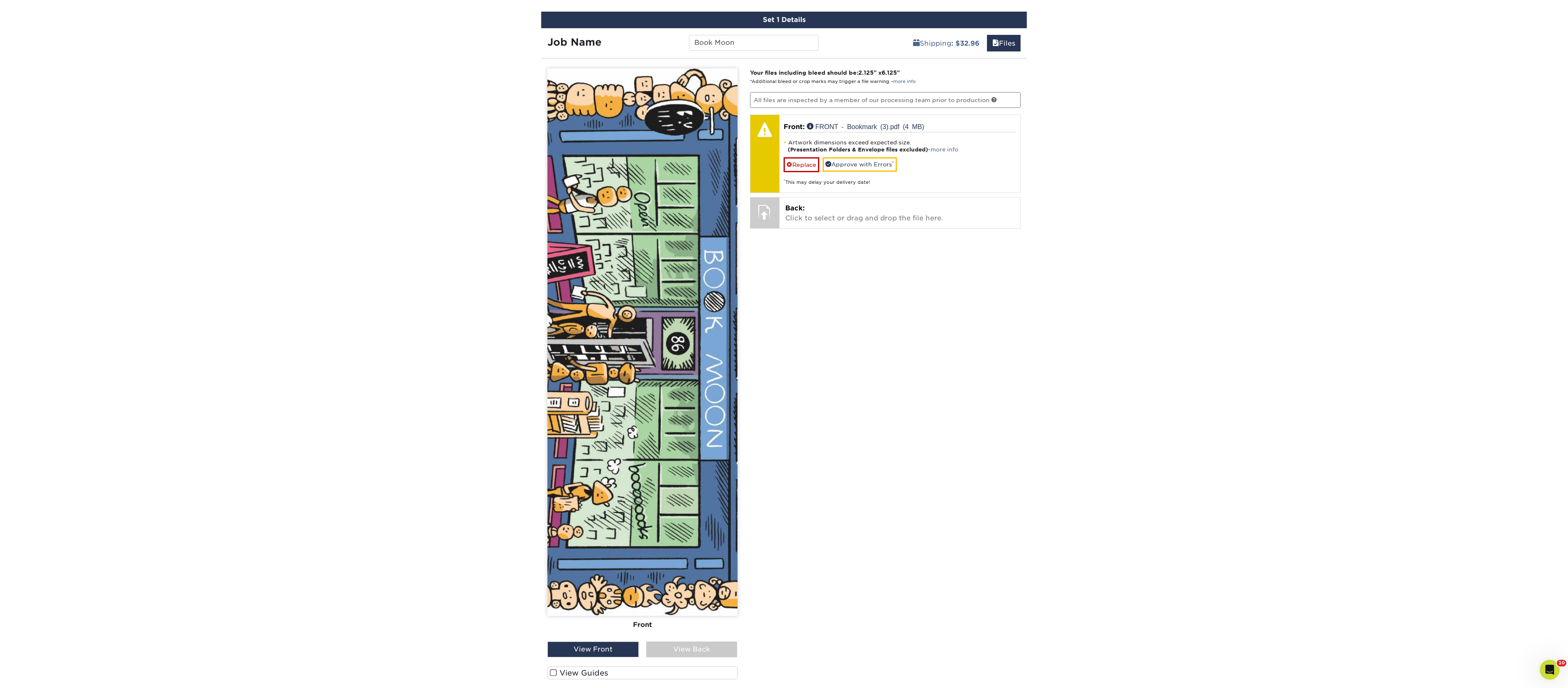
scroll to position [485, 0]
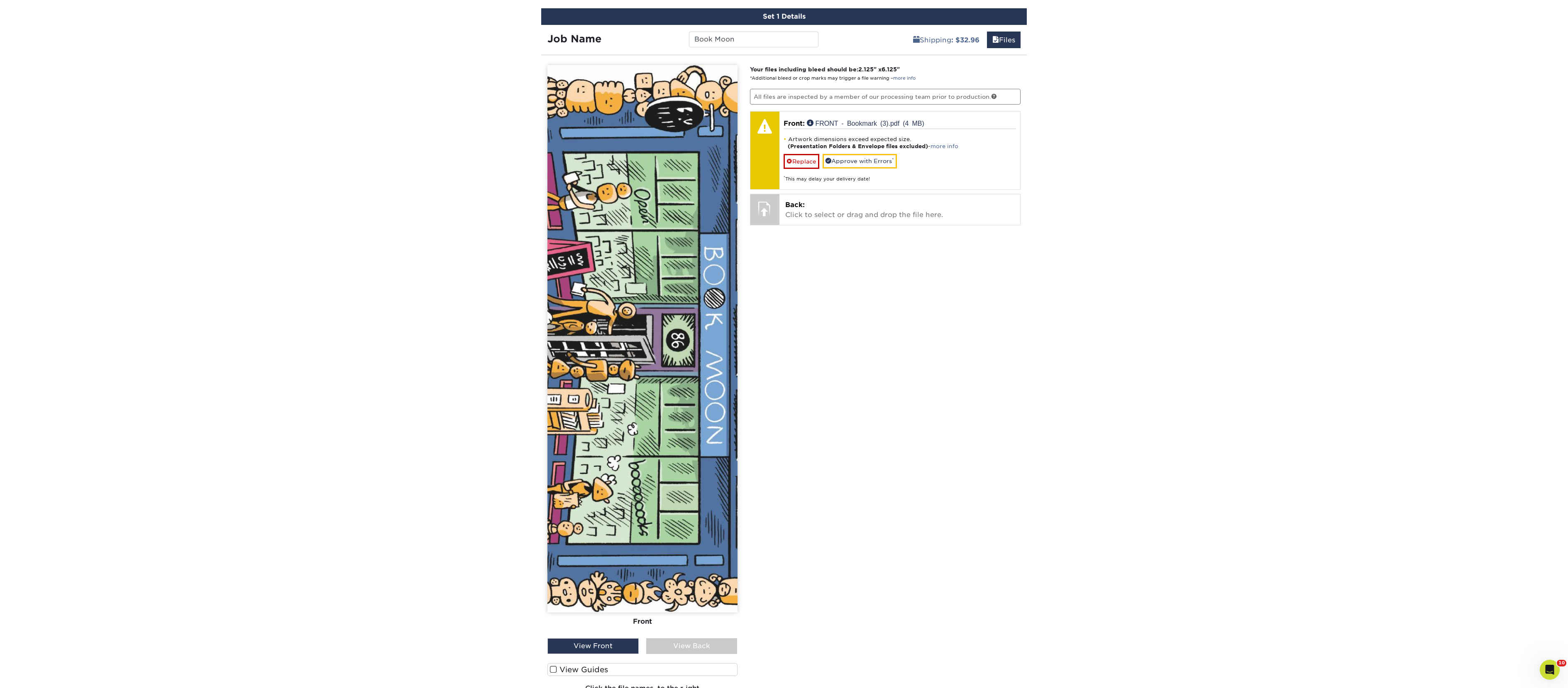
click at [645, 344] on label "View Guides" at bounding box center [642, 670] width 190 height 13
click at [0, 0] on input "View Guides" at bounding box center [0, 0] width 0 height 0
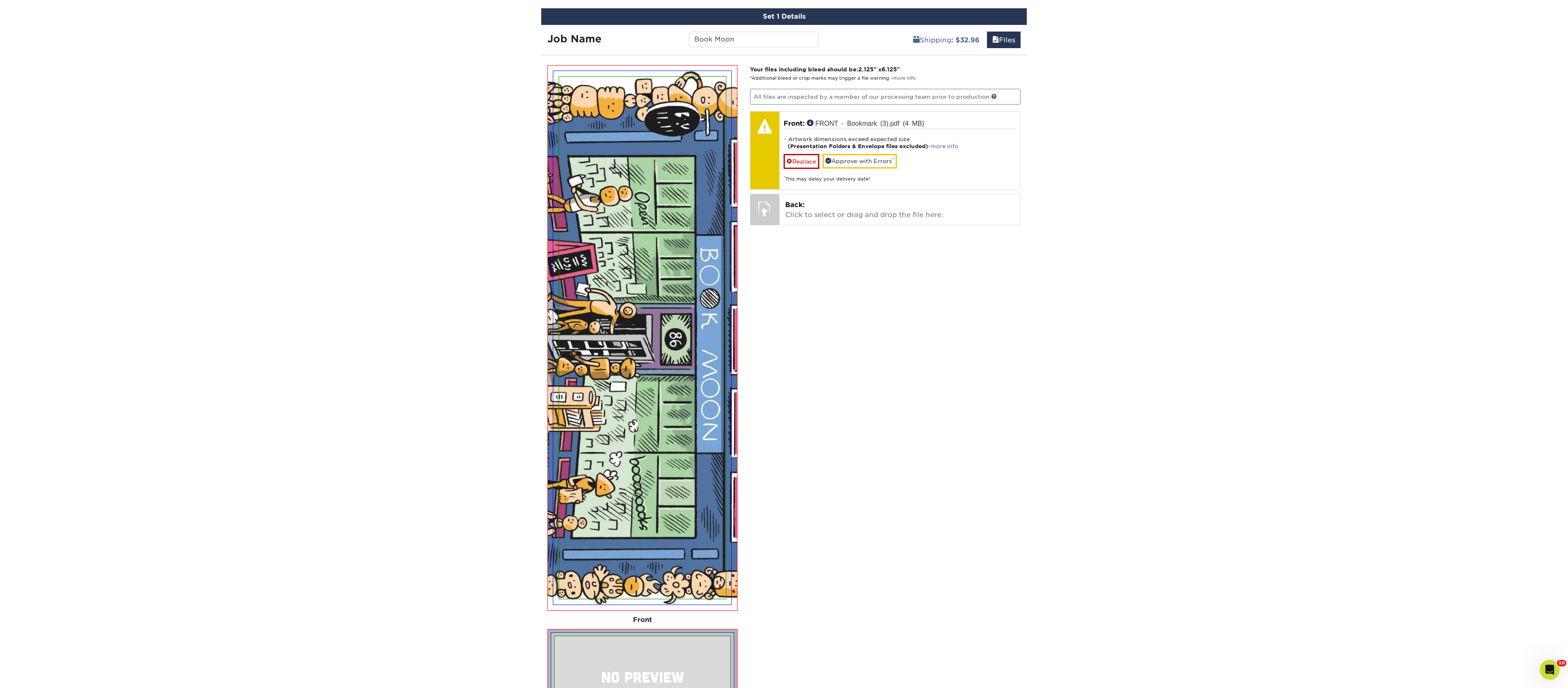
click at [457, 106] on div "Products Postcards Matte Postcards Next $" at bounding box center [784, 228] width 1568 height 1319
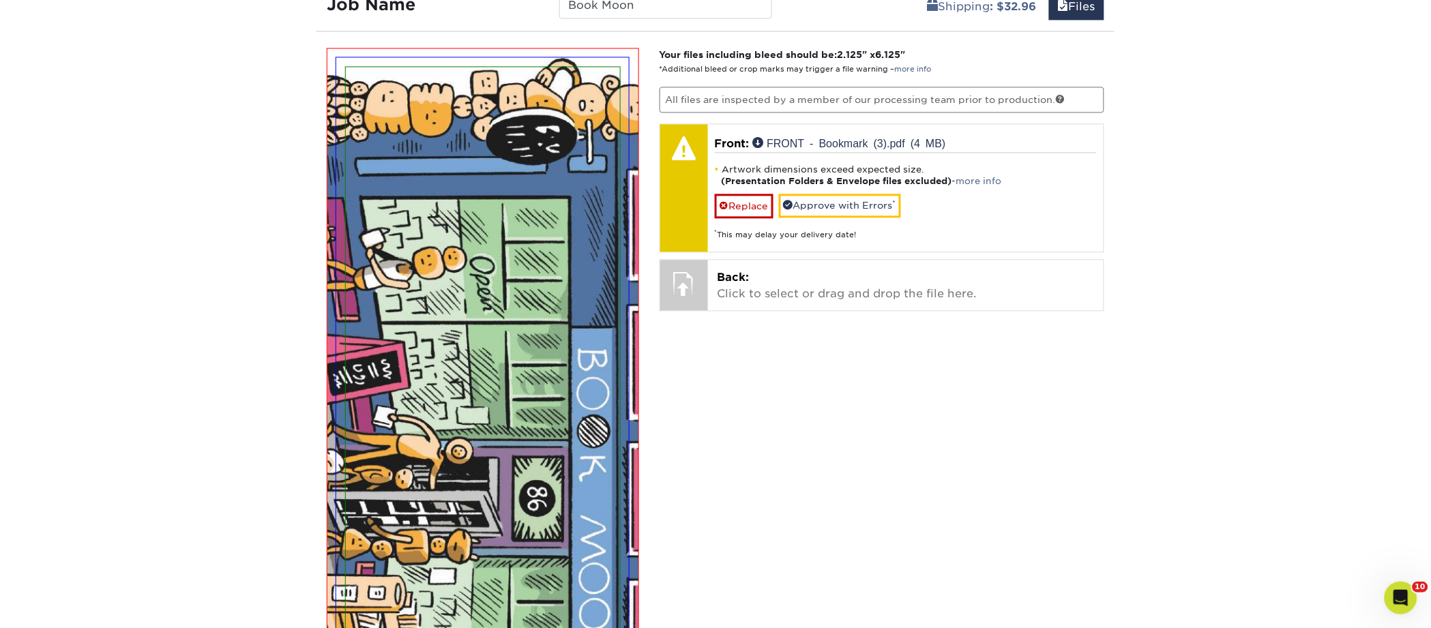
scroll to position [1263, 0]
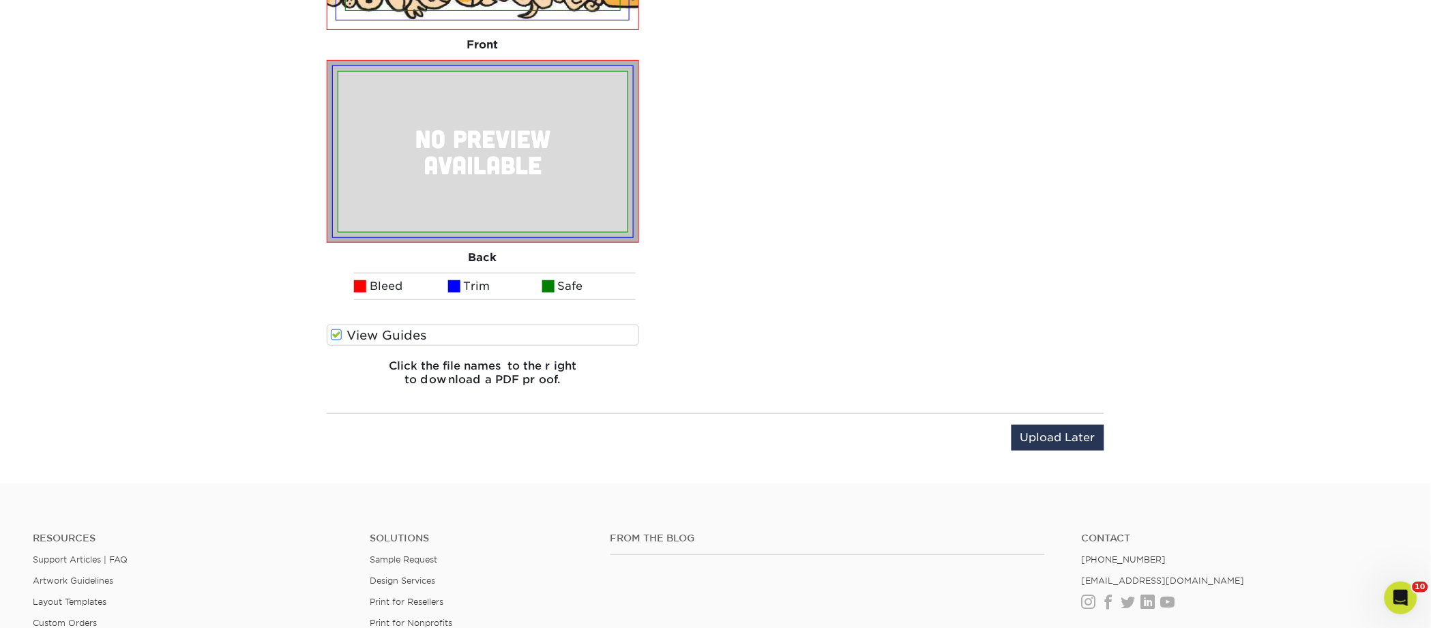
click at [408, 332] on label "View Guides" at bounding box center [483, 335] width 312 height 21
click at [0, 0] on input "View Guides" at bounding box center [0, 0] width 0 height 0
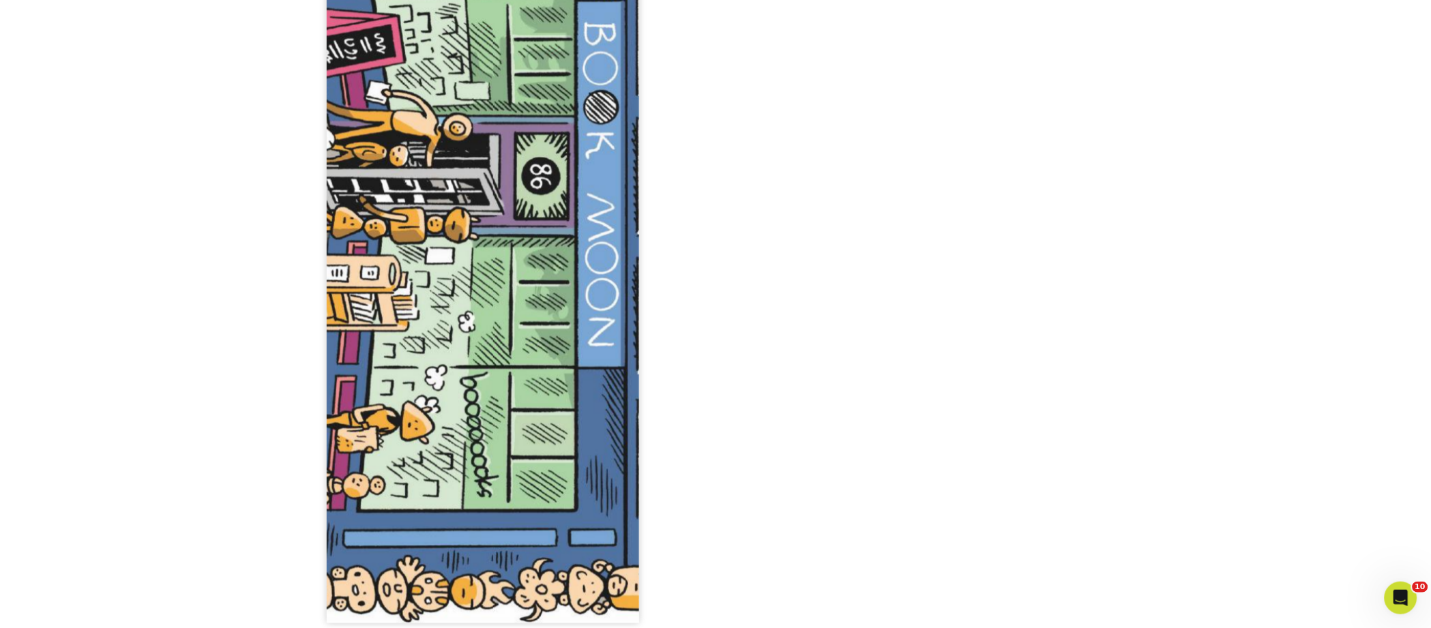
scroll to position [1223, 0]
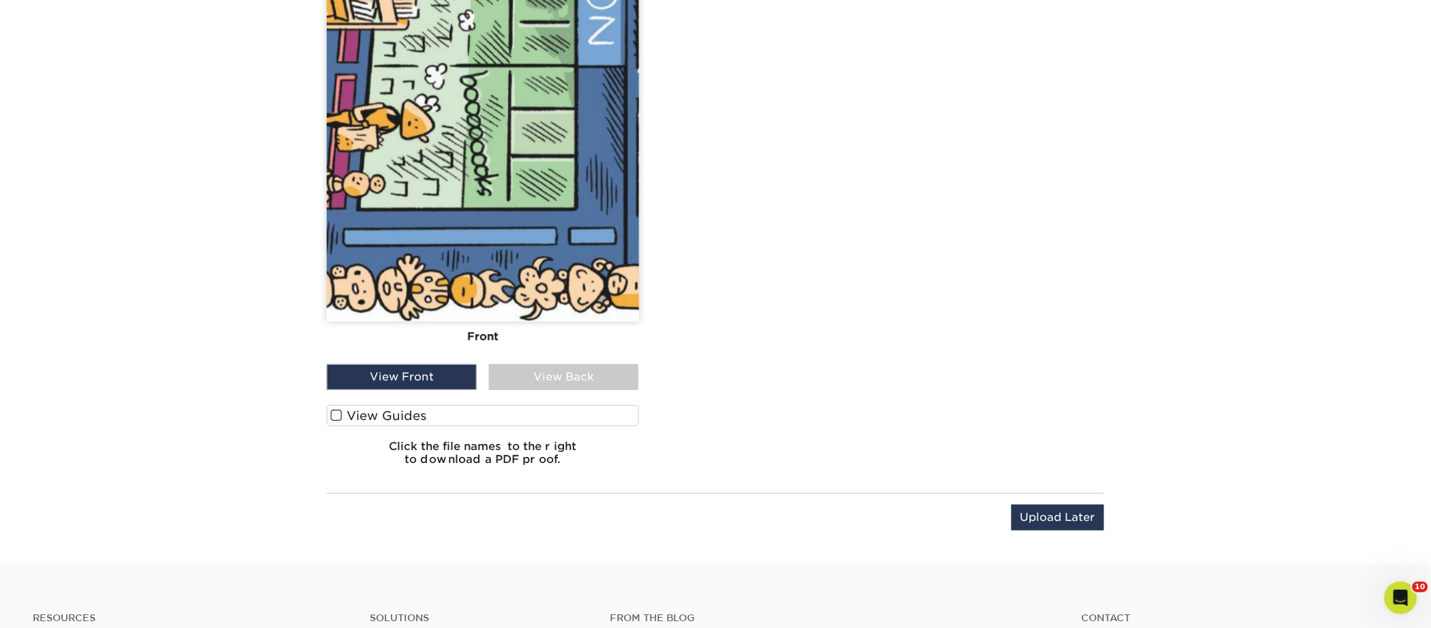
click at [416, 419] on label "View Guides" at bounding box center [483, 415] width 312 height 21
click at [0, 0] on input "View Guides" at bounding box center [0, 0] width 0 height 0
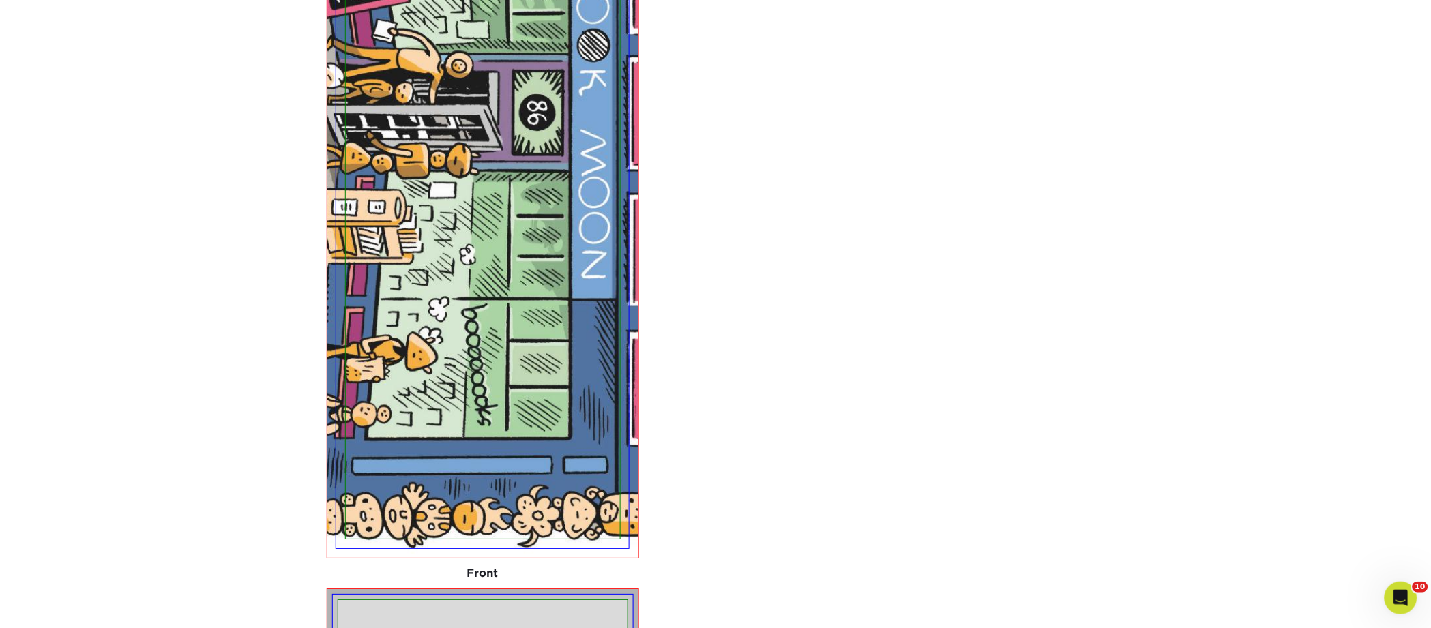
scroll to position [1238, 0]
